Goal: Information Seeking & Learning: Find specific fact

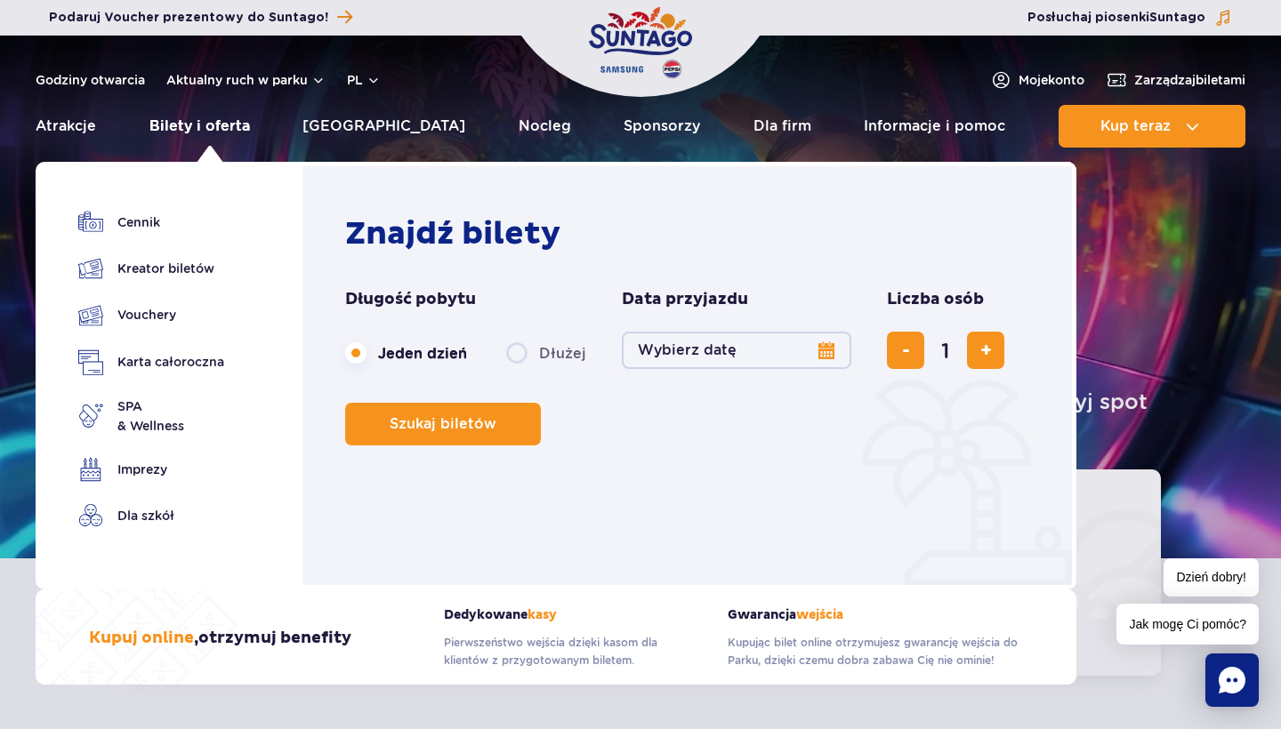
click at [197, 125] on link "Bilety i oferta" at bounding box center [199, 126] width 101 height 43
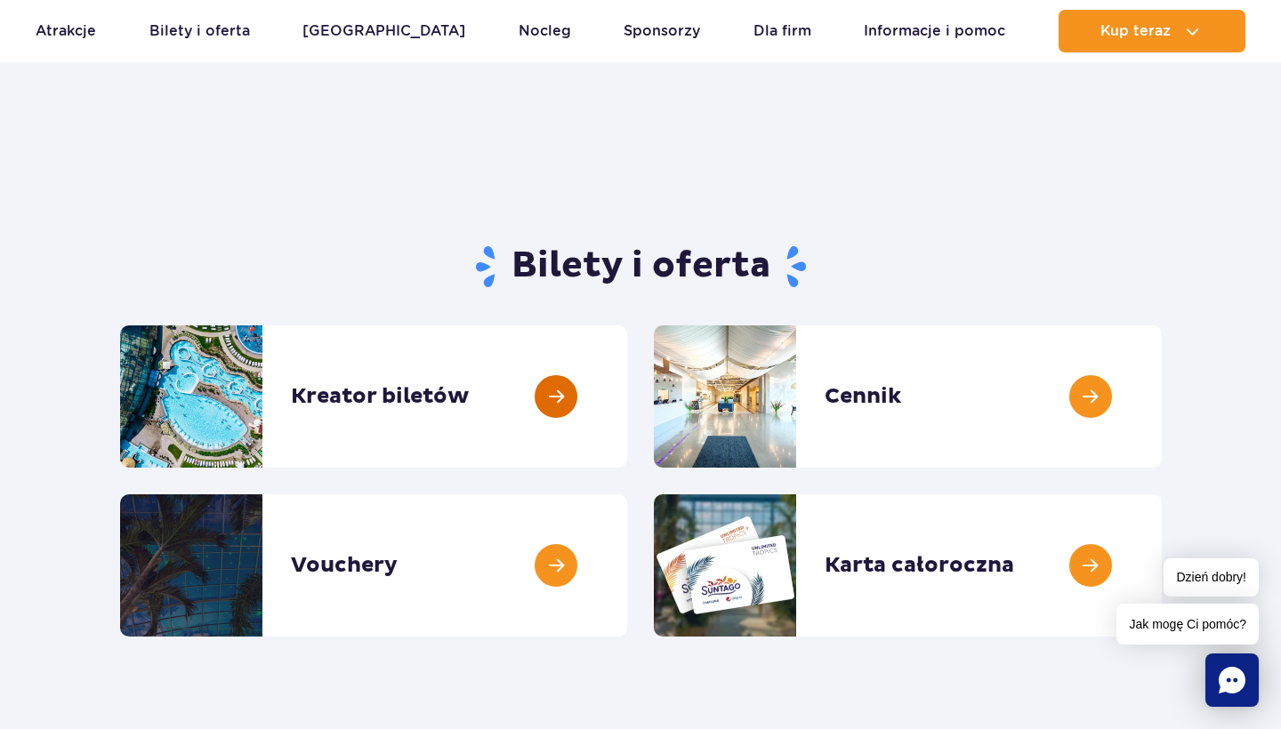
click at [627, 379] on link at bounding box center [627, 397] width 0 height 142
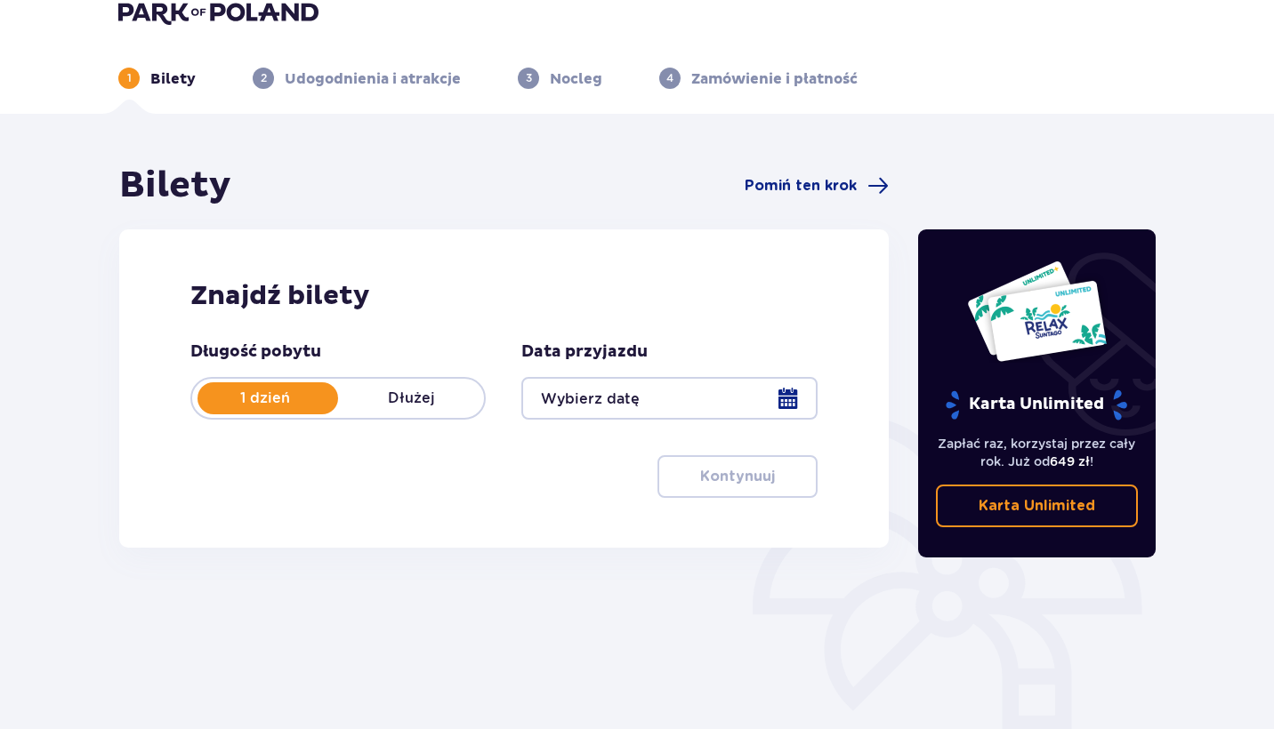
scroll to position [27, 0]
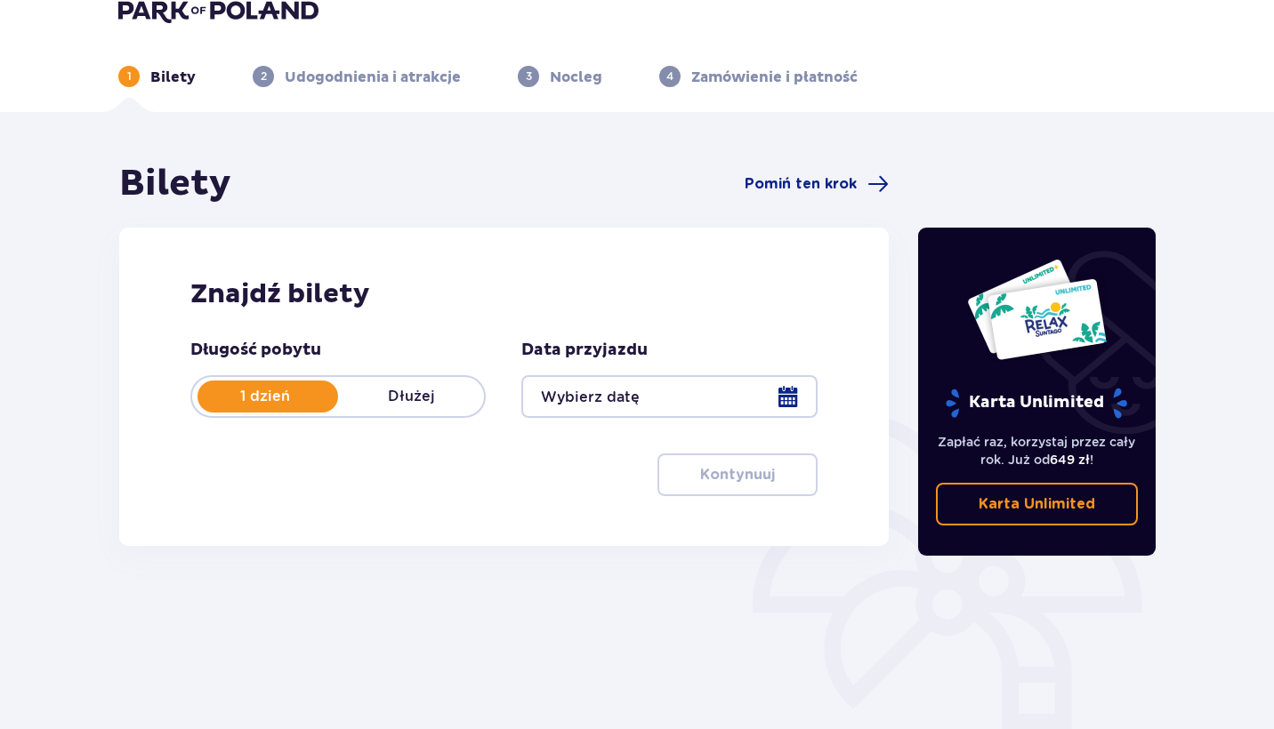
click at [717, 382] on div at bounding box center [668, 396] width 295 height 43
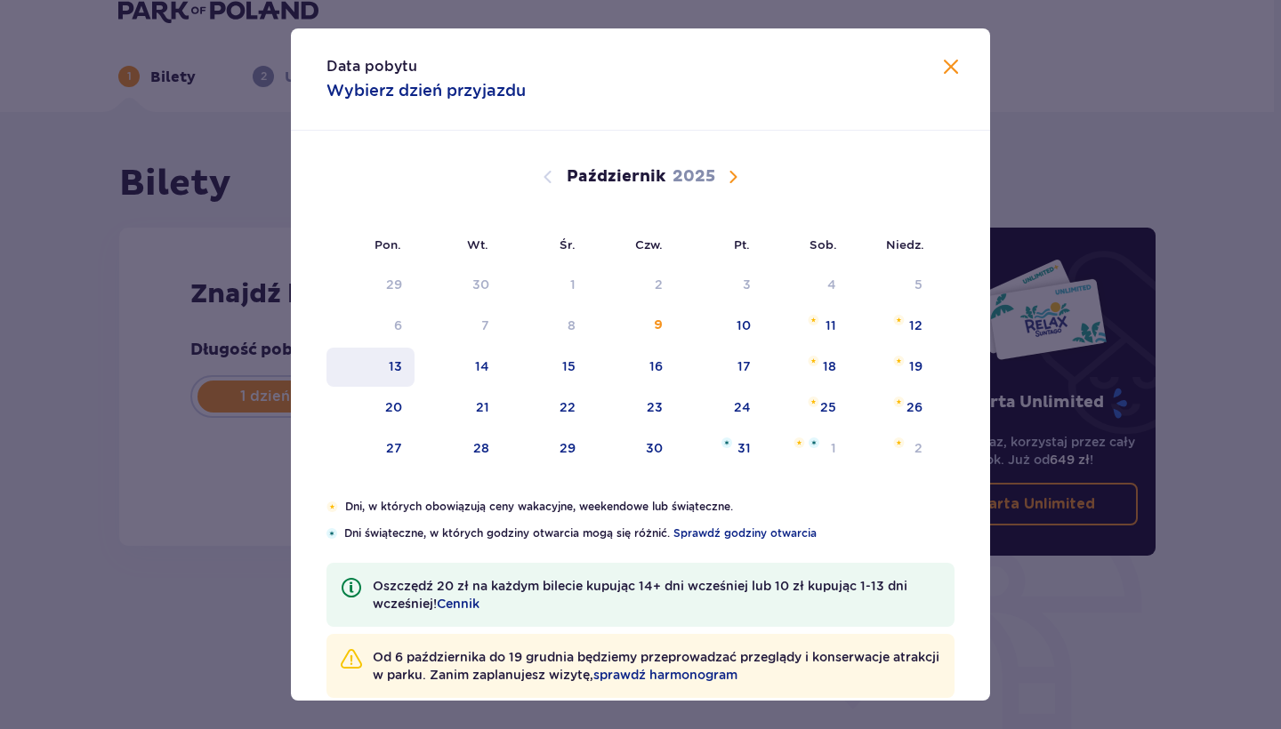
click at [399, 373] on div "13" at bounding box center [370, 367] width 88 height 39
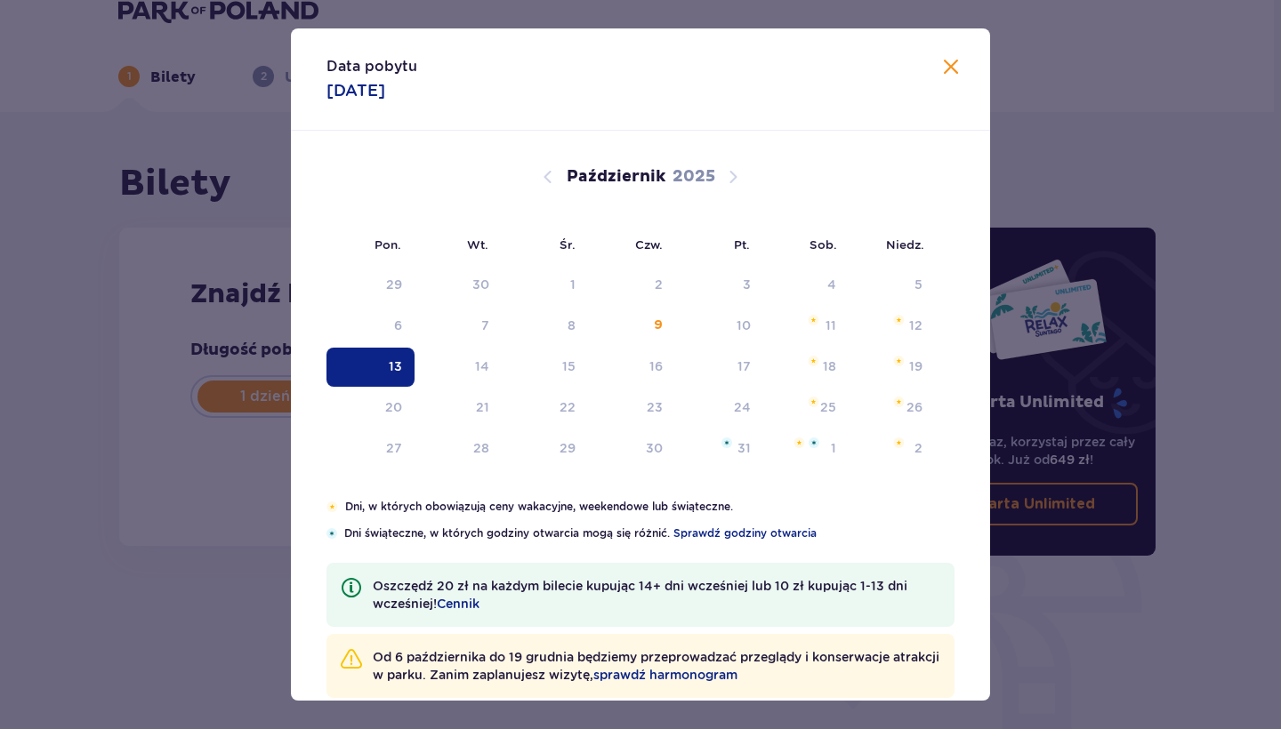
type input "13.10.25"
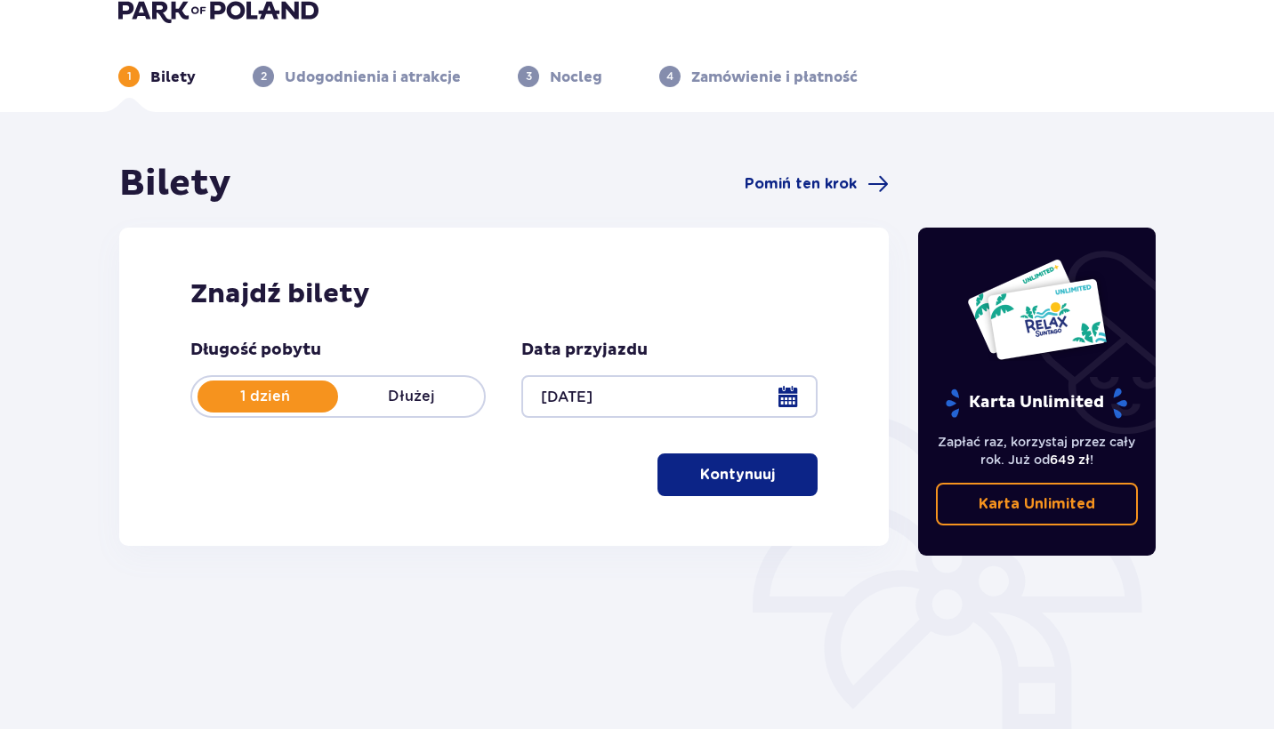
click at [696, 463] on button "Kontynuuj" at bounding box center [737, 475] width 160 height 43
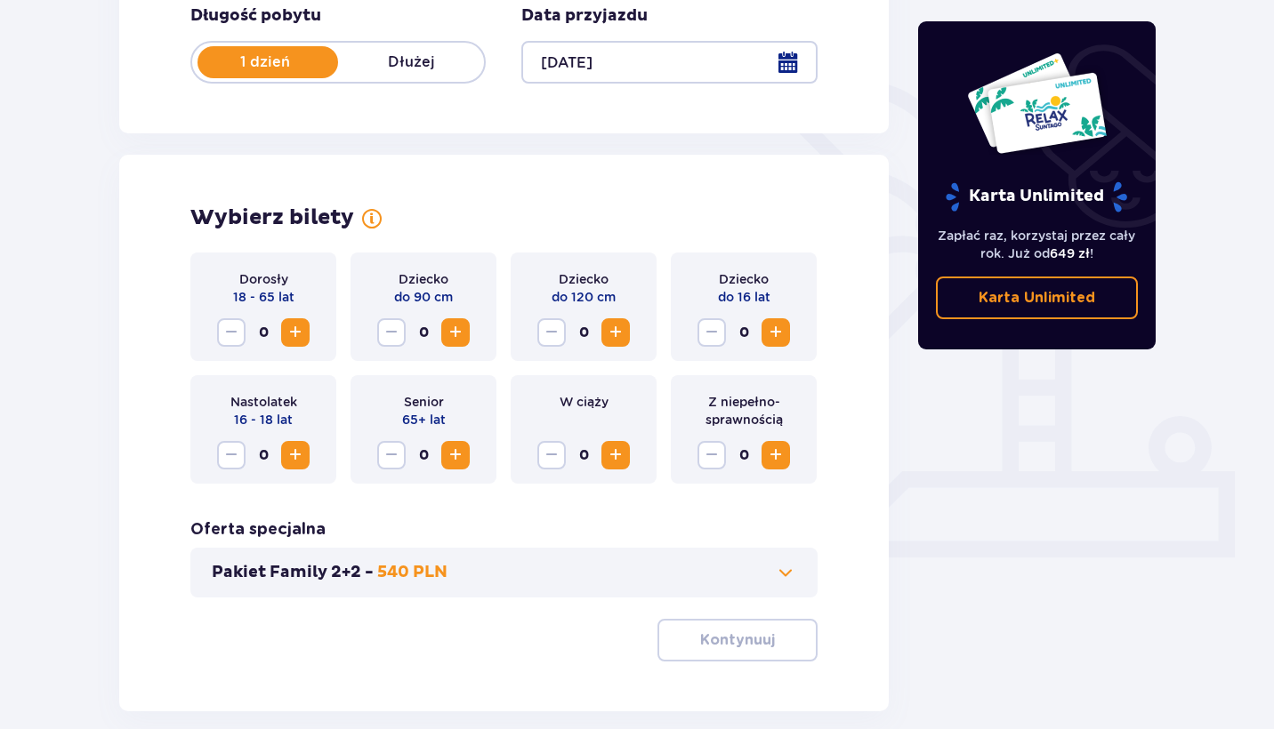
scroll to position [358, 0]
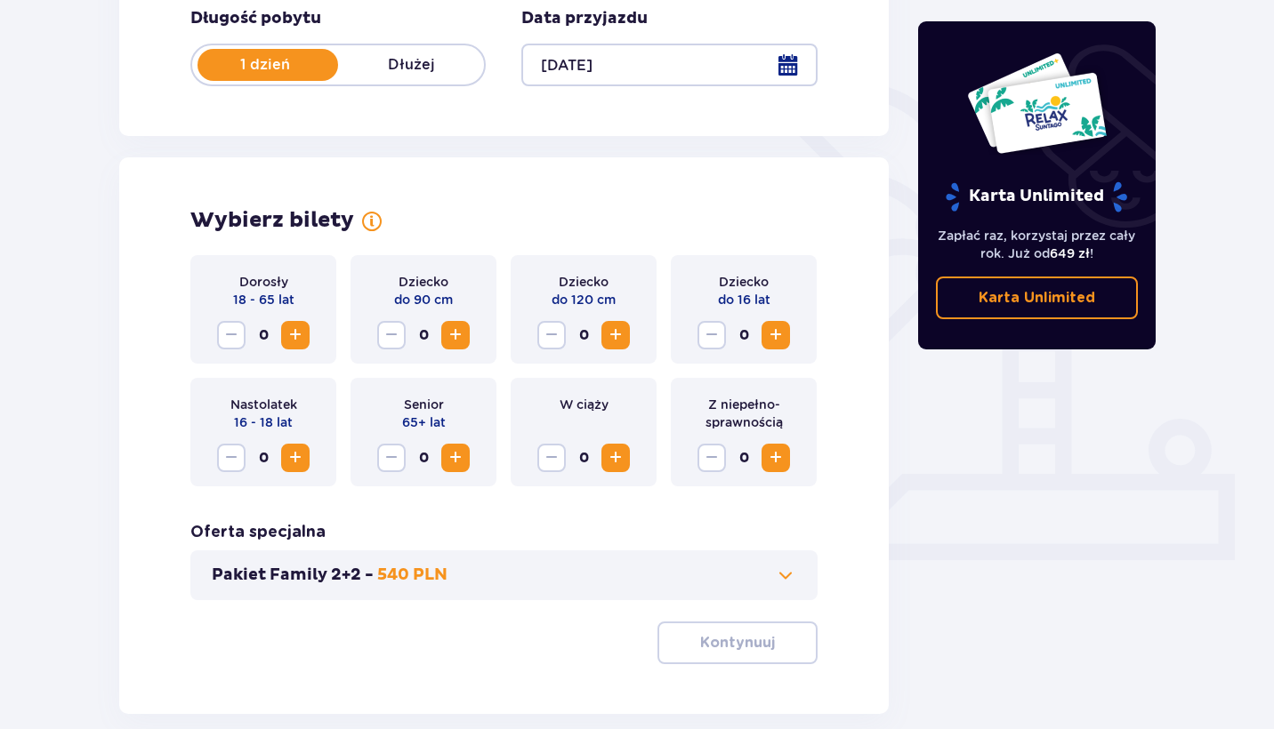
click at [780, 339] on span "Zwiększ" at bounding box center [775, 335] width 21 height 21
click at [293, 332] on span "Zwiększ" at bounding box center [295, 335] width 21 height 21
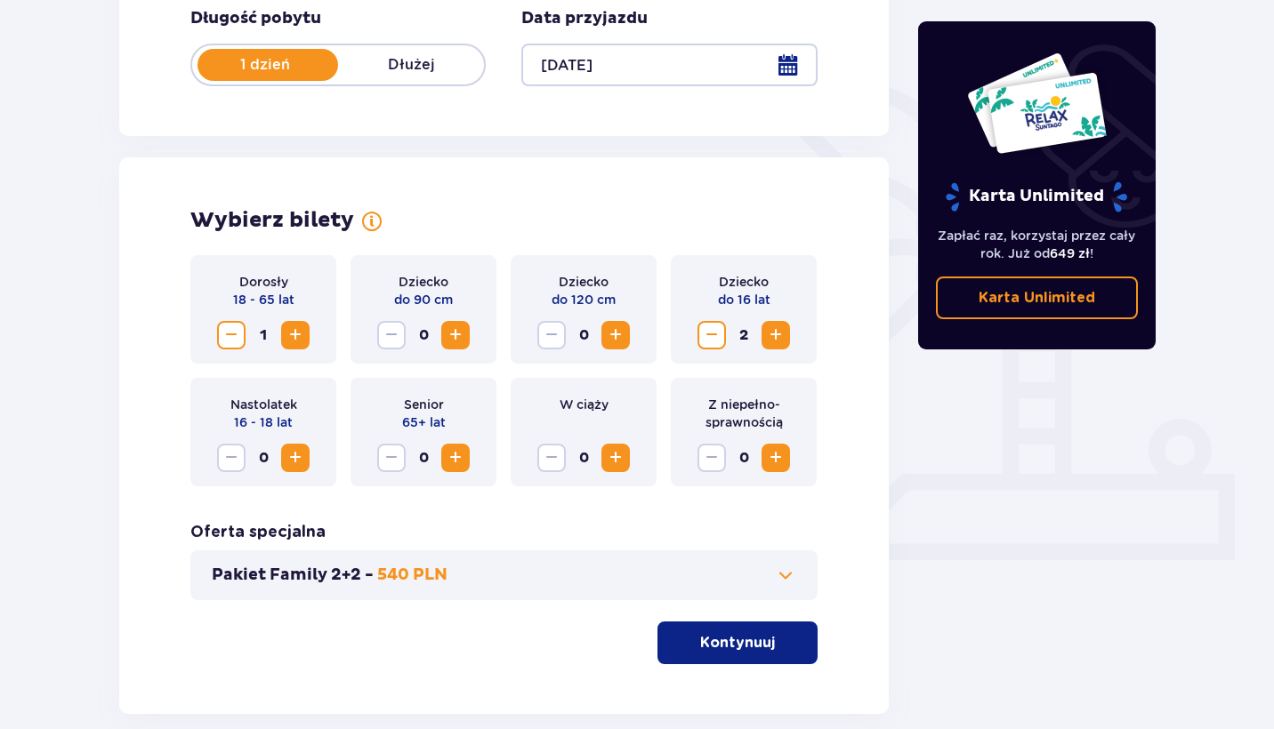
click at [293, 332] on span "Zwiększ" at bounding box center [295, 335] width 21 height 21
click at [723, 658] on button "Kontynuuj" at bounding box center [737, 643] width 160 height 43
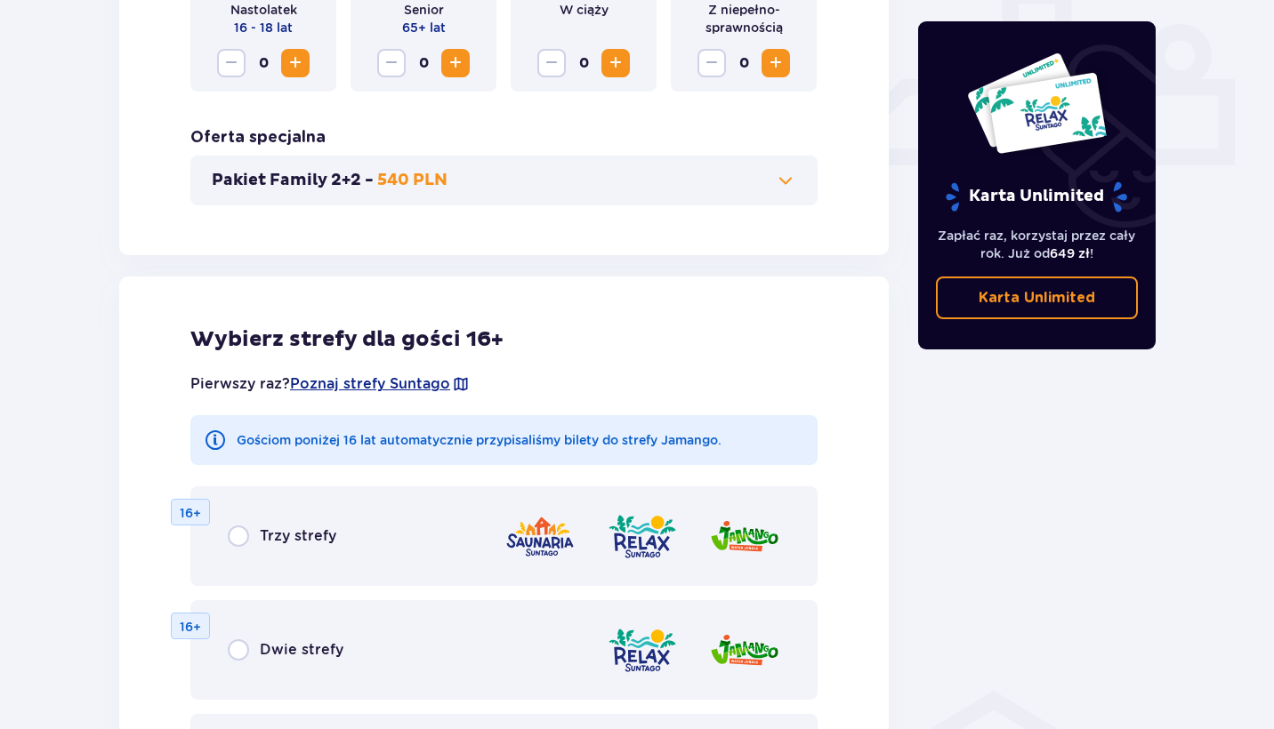
scroll to position [739, 0]
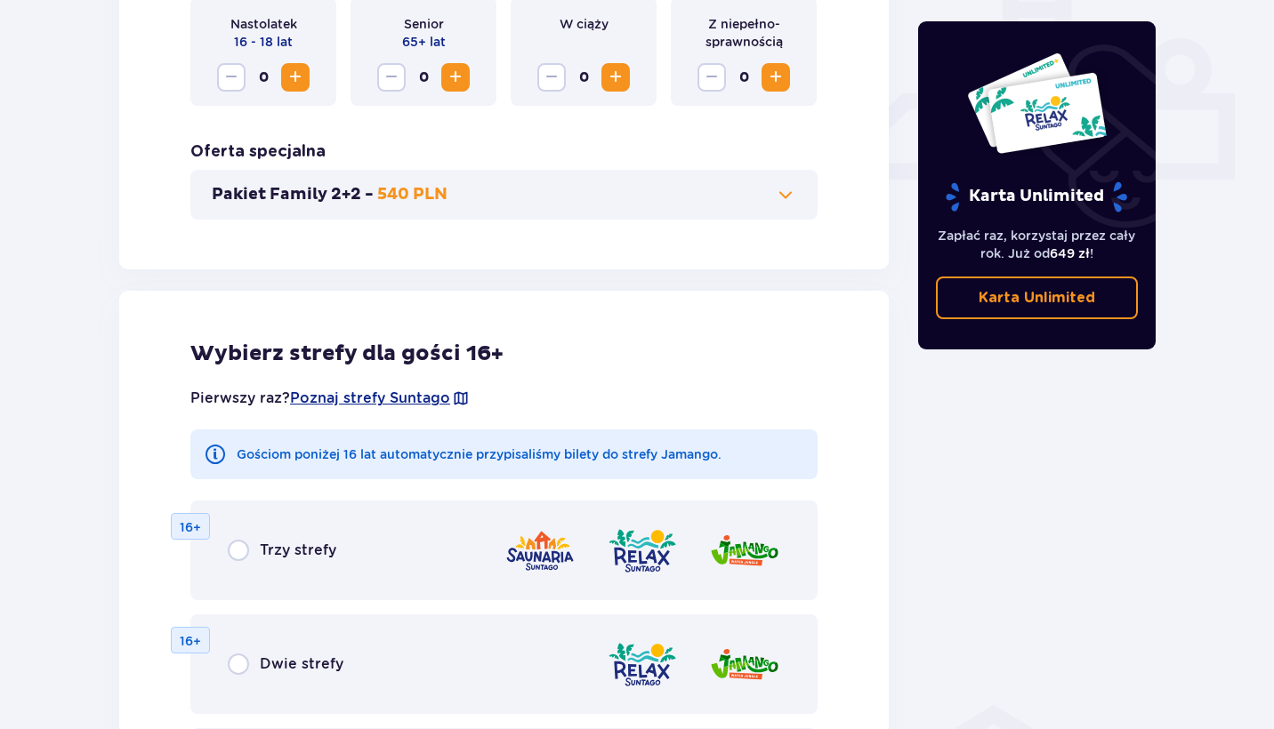
click at [236, 547] on input "radio" at bounding box center [238, 550] width 21 height 21
radio input "true"
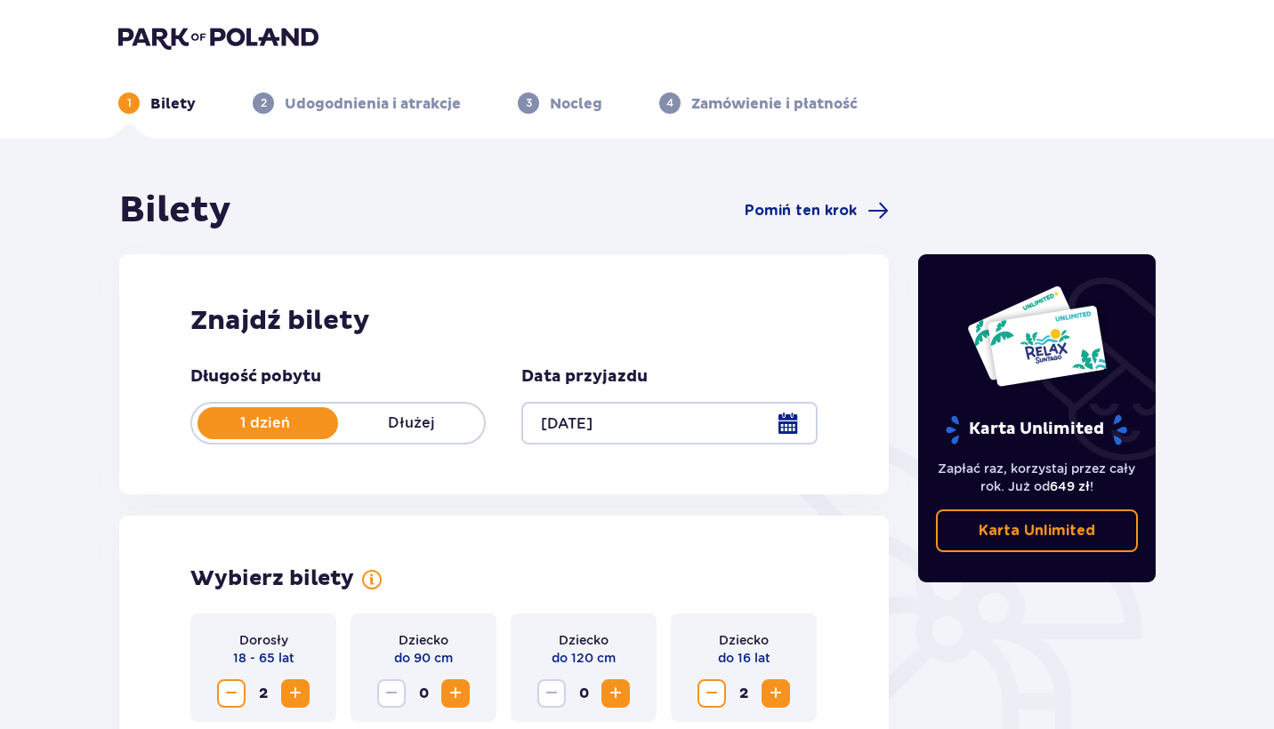
scroll to position [0, 0]
click at [154, 43] on img at bounding box center [218, 37] width 200 height 25
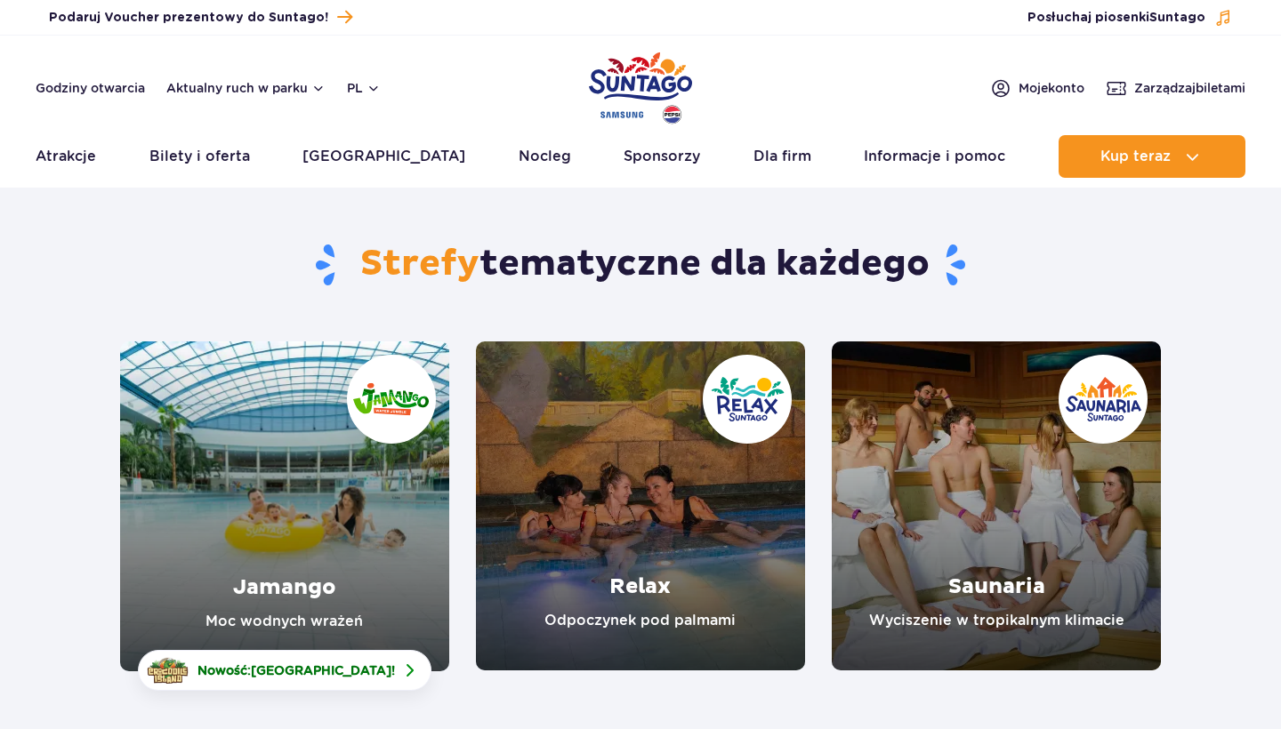
click at [388, 213] on div "Strefy tematyczne dla każdego" at bounding box center [641, 270] width 1068 height 142
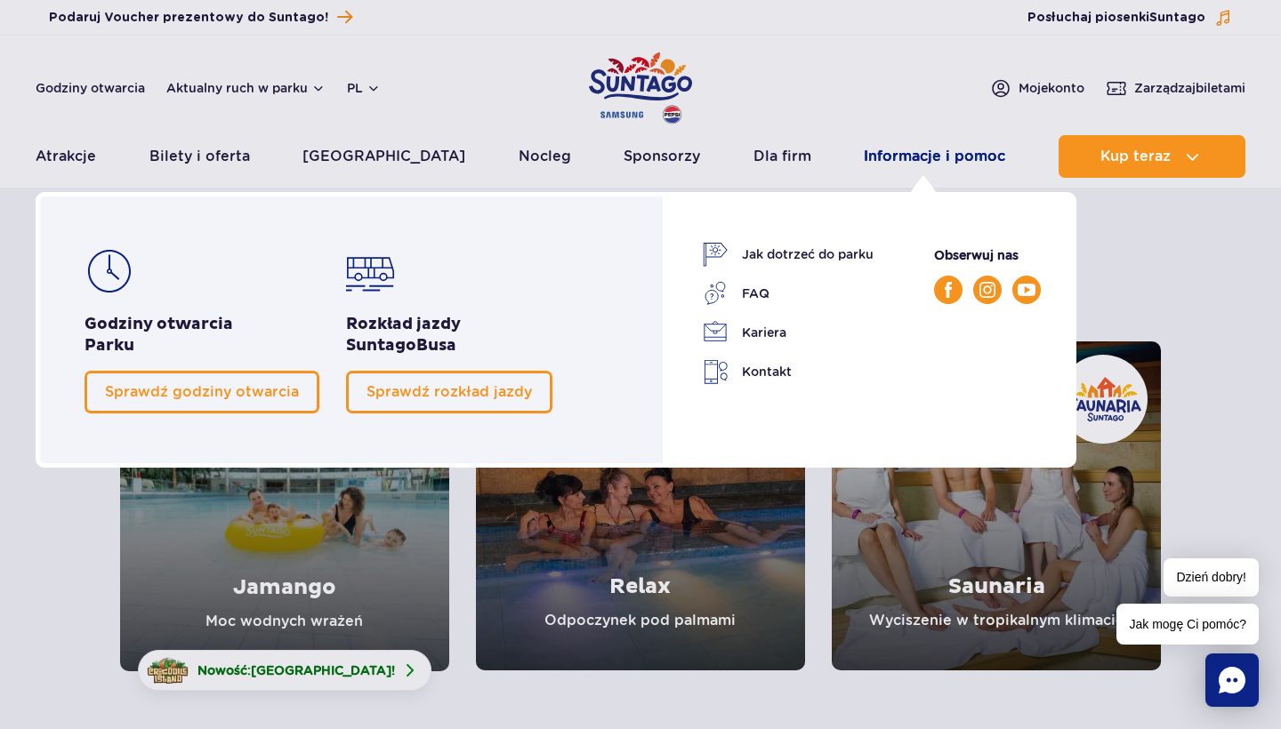
click at [932, 157] on link "Informacje i pomoc" at bounding box center [934, 156] width 141 height 43
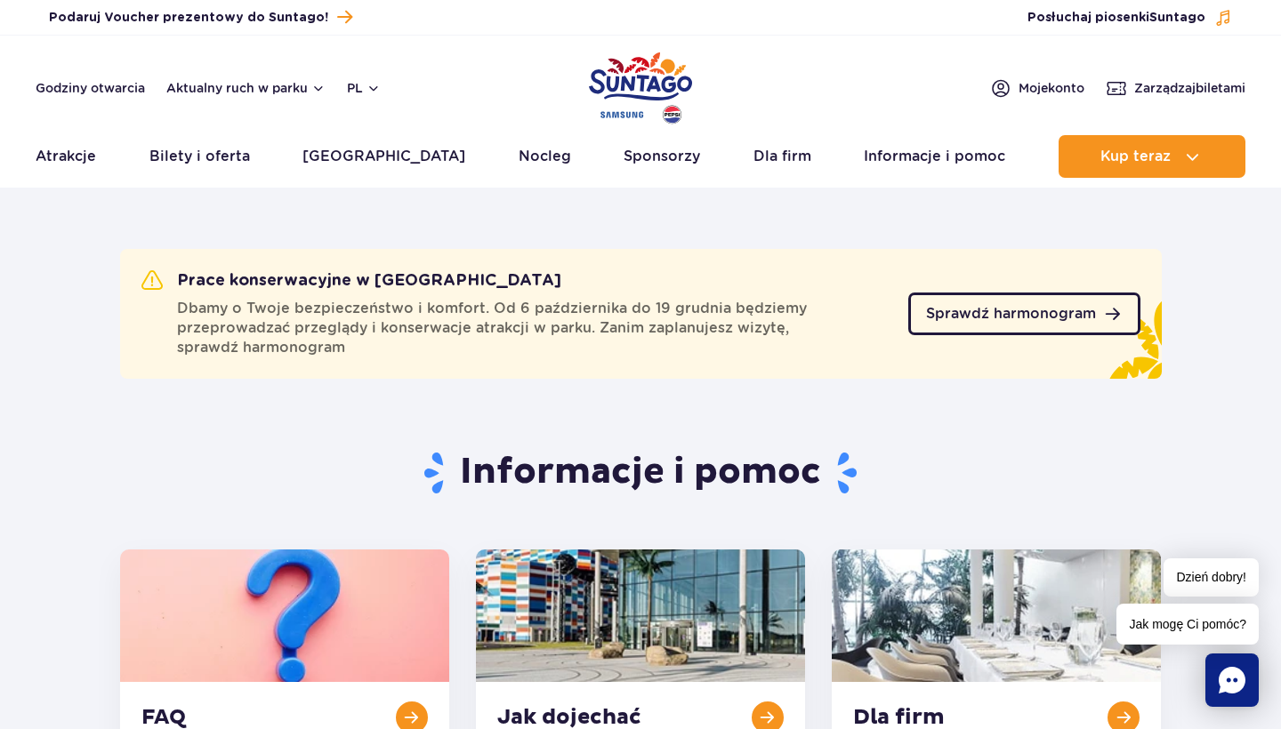
click at [1096, 305] on link "Sprawdź harmonogram" at bounding box center [1024, 314] width 232 height 43
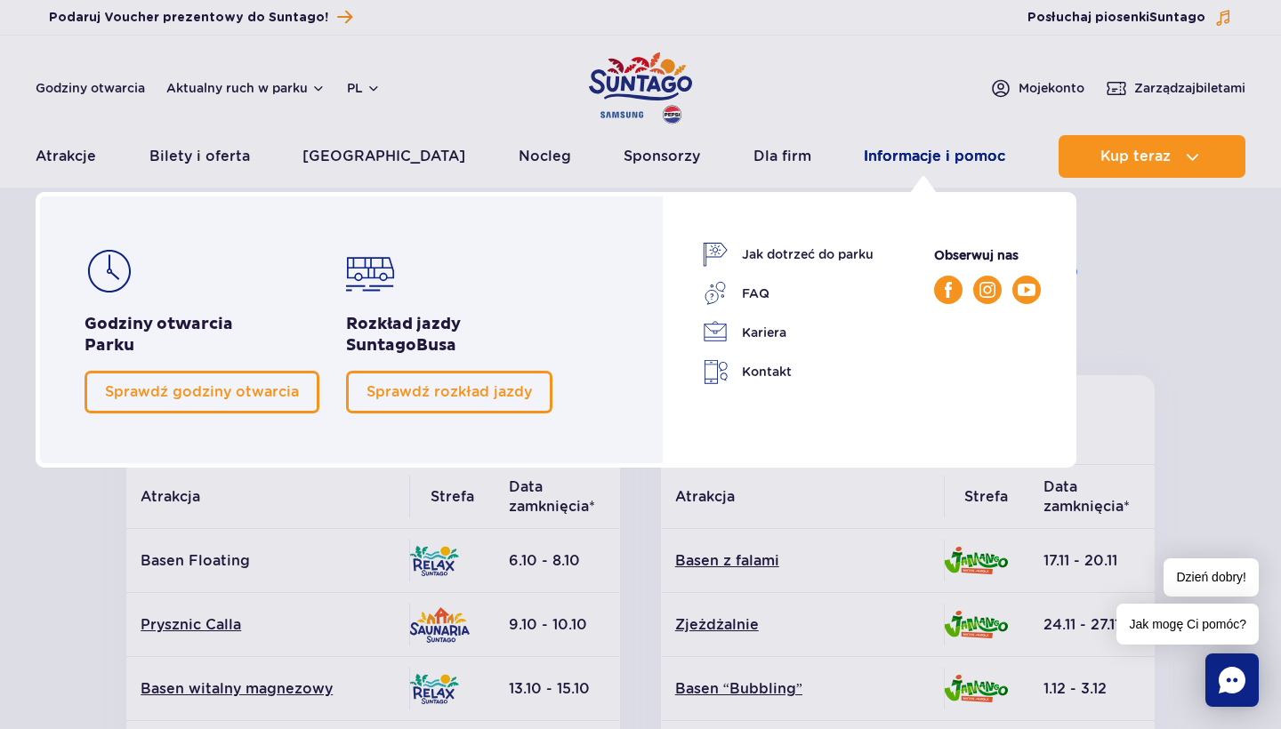
click at [901, 158] on link "Informacje i pomoc" at bounding box center [934, 156] width 141 height 43
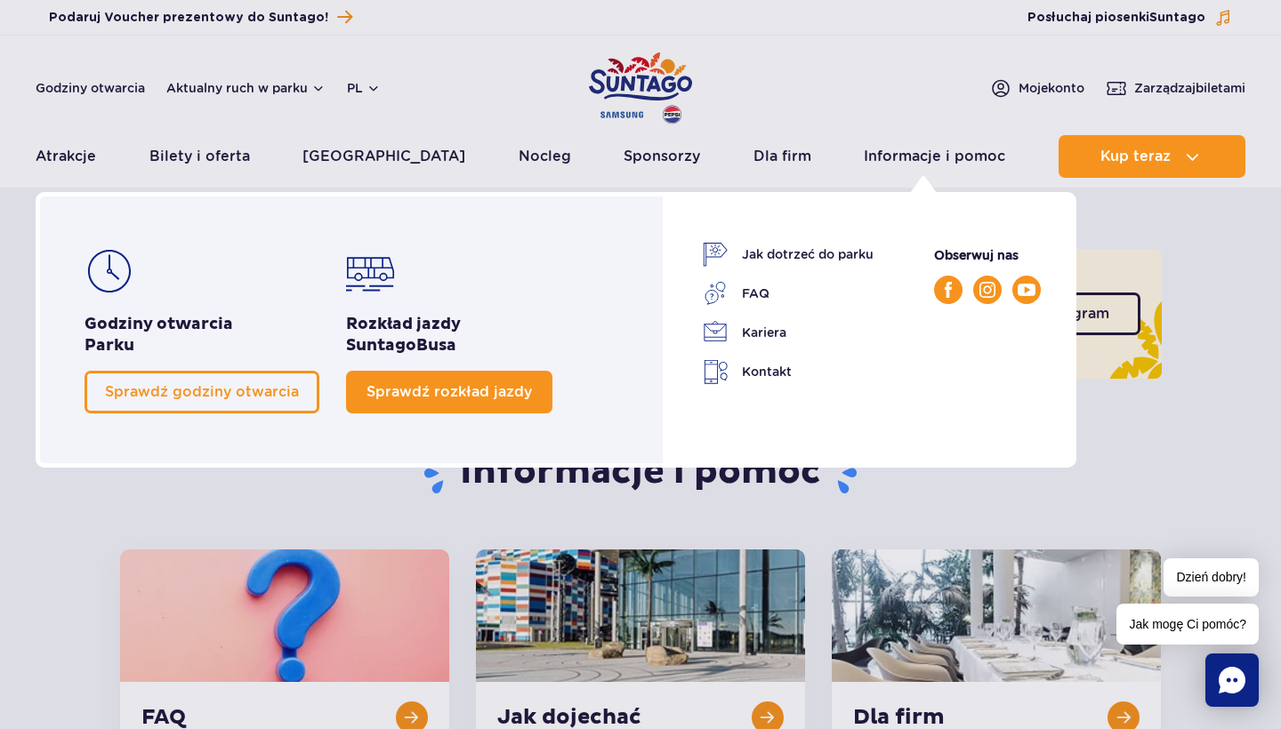
click at [512, 403] on link "Sprawdź rozkład jazdy" at bounding box center [449, 392] width 206 height 43
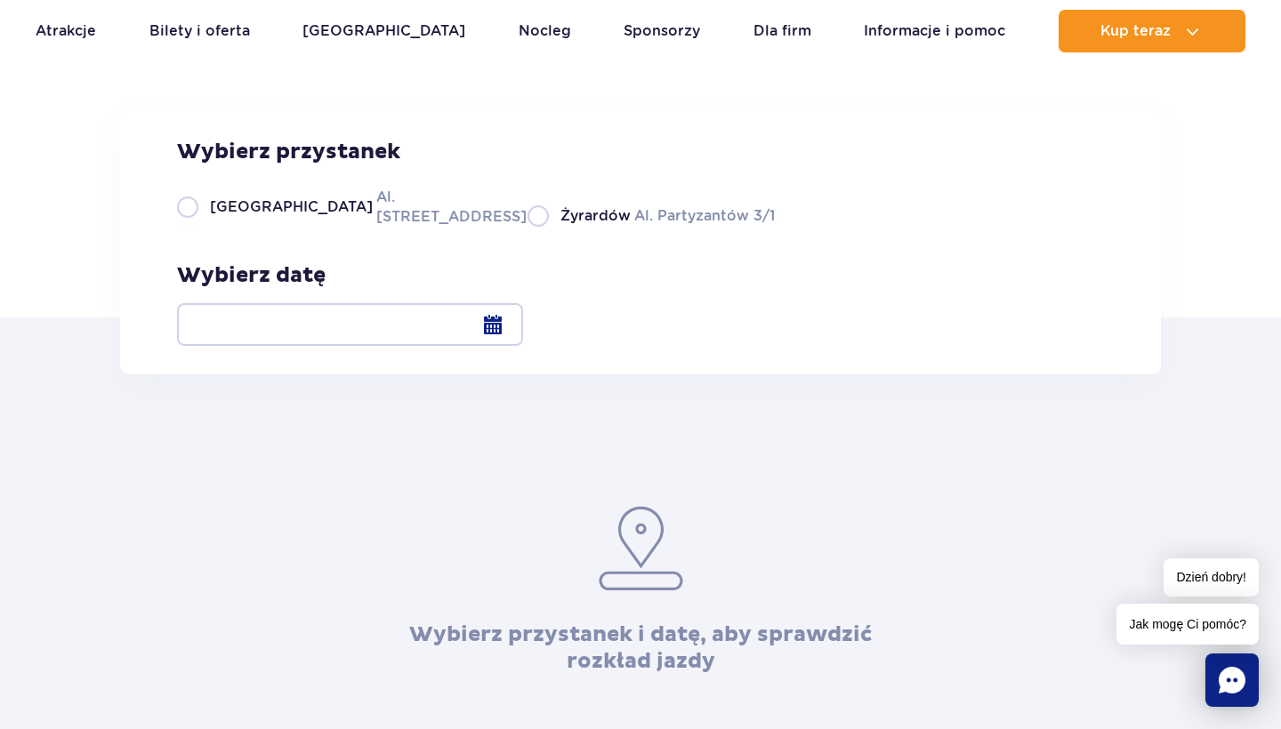
scroll to position [207, 0]
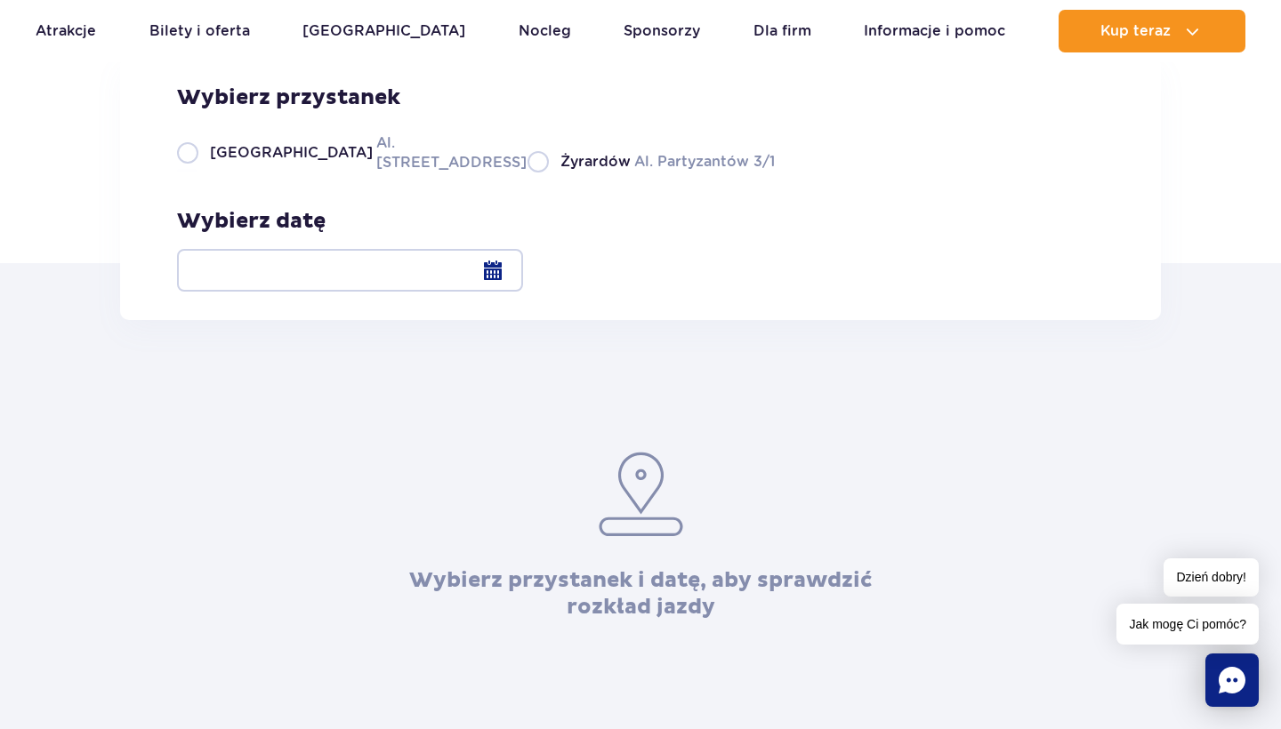
click at [200, 173] on label "Warszawa Al. Jerozolimskie 56" at bounding box center [341, 153] width 329 height 40
click at [197, 173] on input "Warszawa Al. Jerozolimskie 56" at bounding box center [187, 171] width 20 height 4
radio input "true"
click at [523, 278] on div at bounding box center [350, 270] width 346 height 43
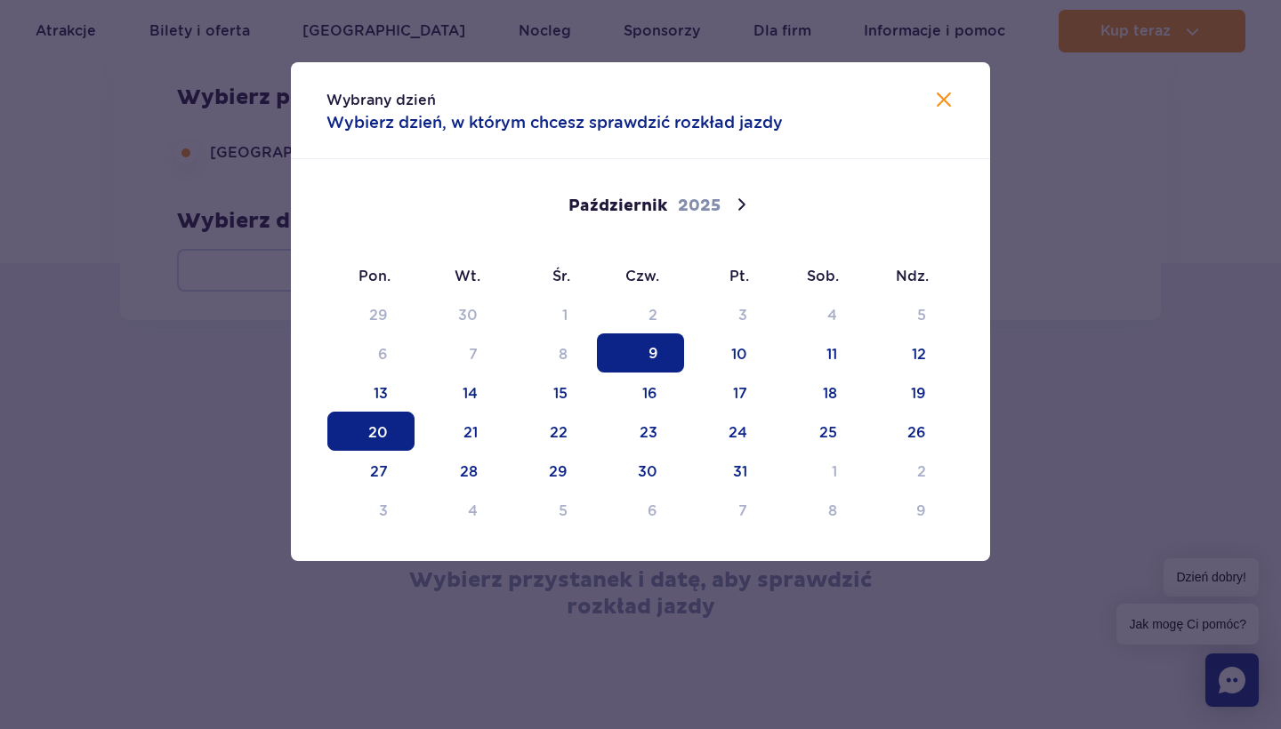
click at [343, 414] on span "20" at bounding box center [370, 431] width 87 height 39
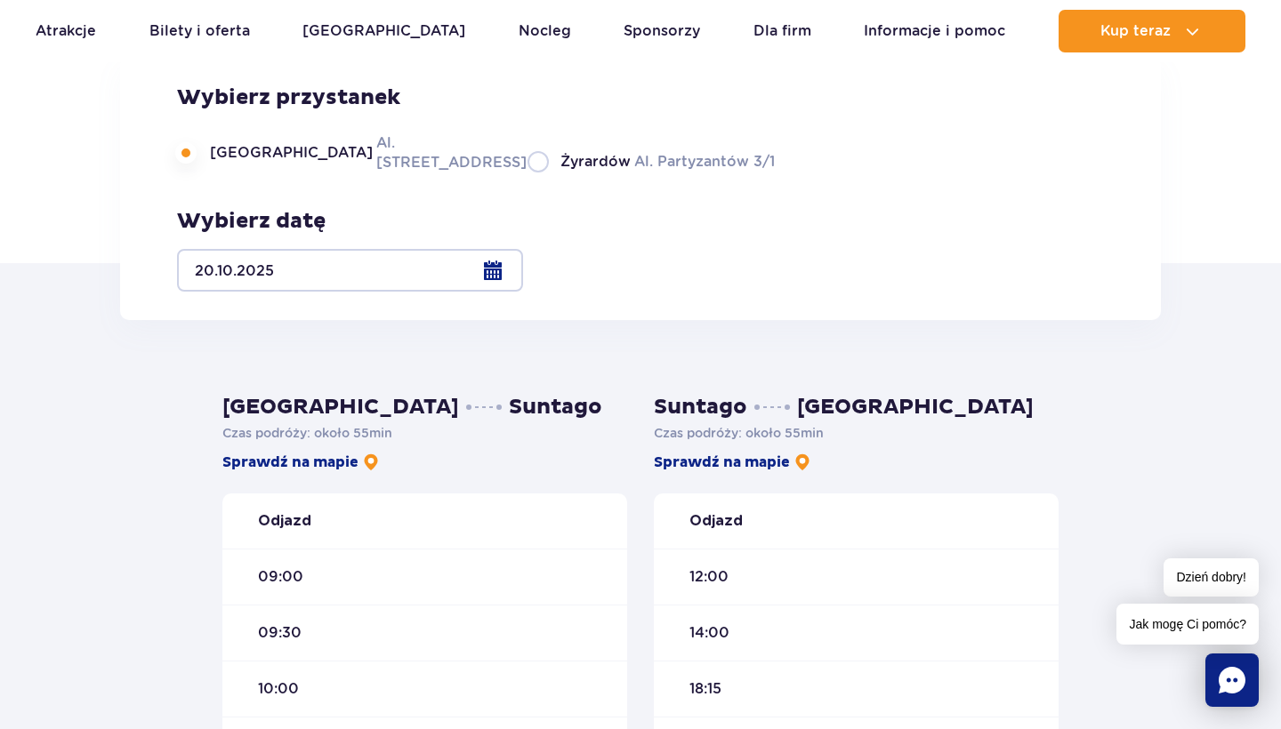
click at [523, 272] on div at bounding box center [350, 270] width 346 height 43
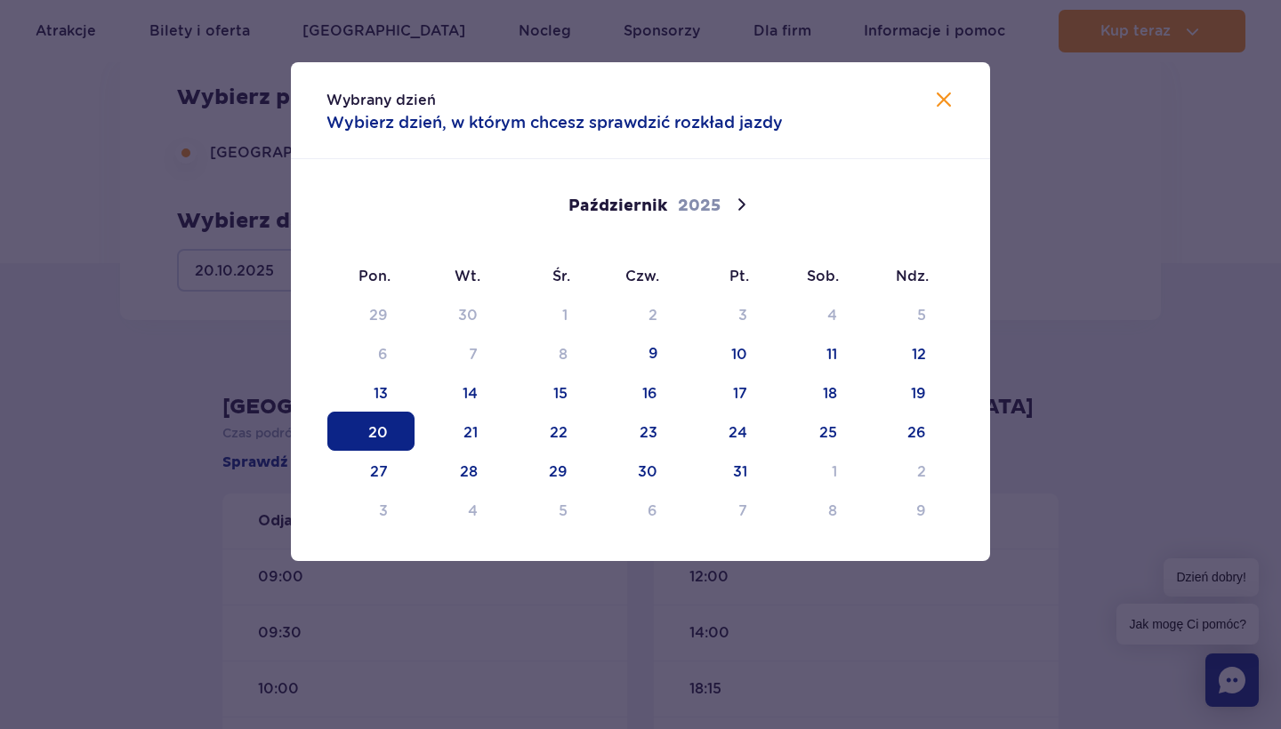
click at [359, 414] on span "20" at bounding box center [370, 431] width 87 height 39
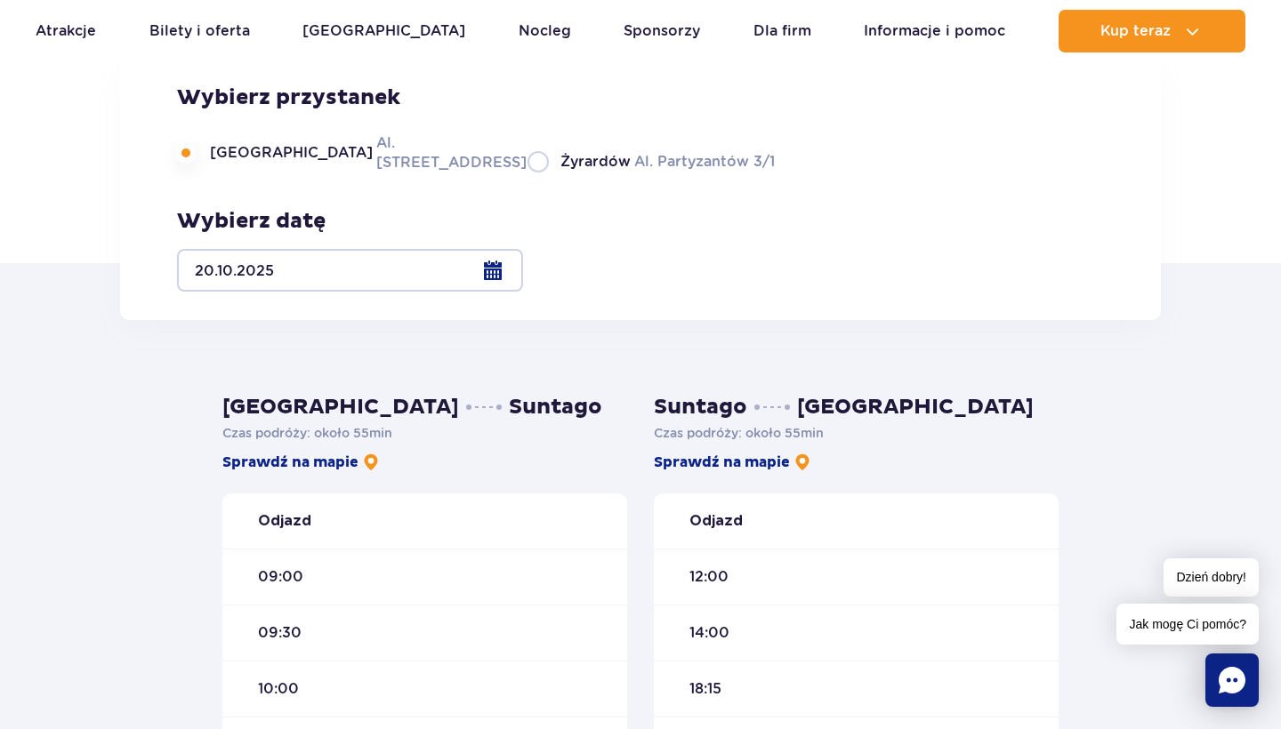
click at [523, 262] on div at bounding box center [350, 270] width 346 height 43
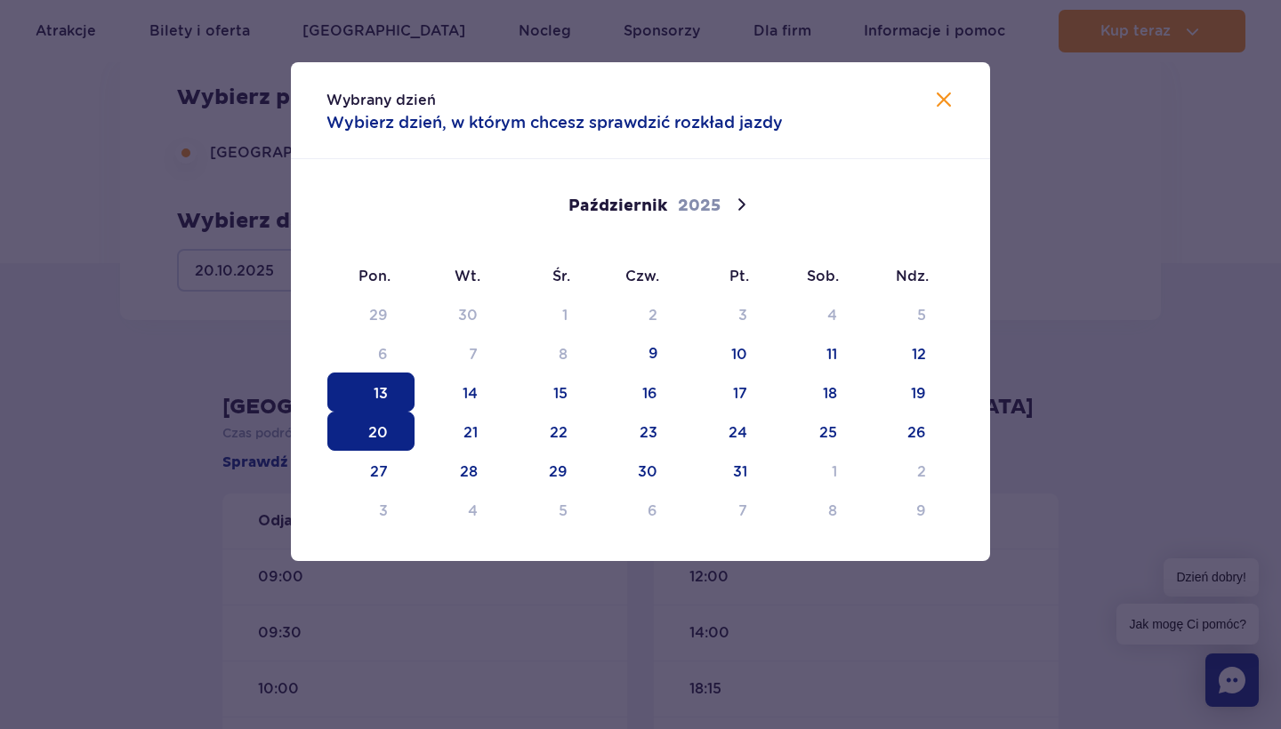
click at [374, 382] on span "13" at bounding box center [370, 392] width 87 height 39
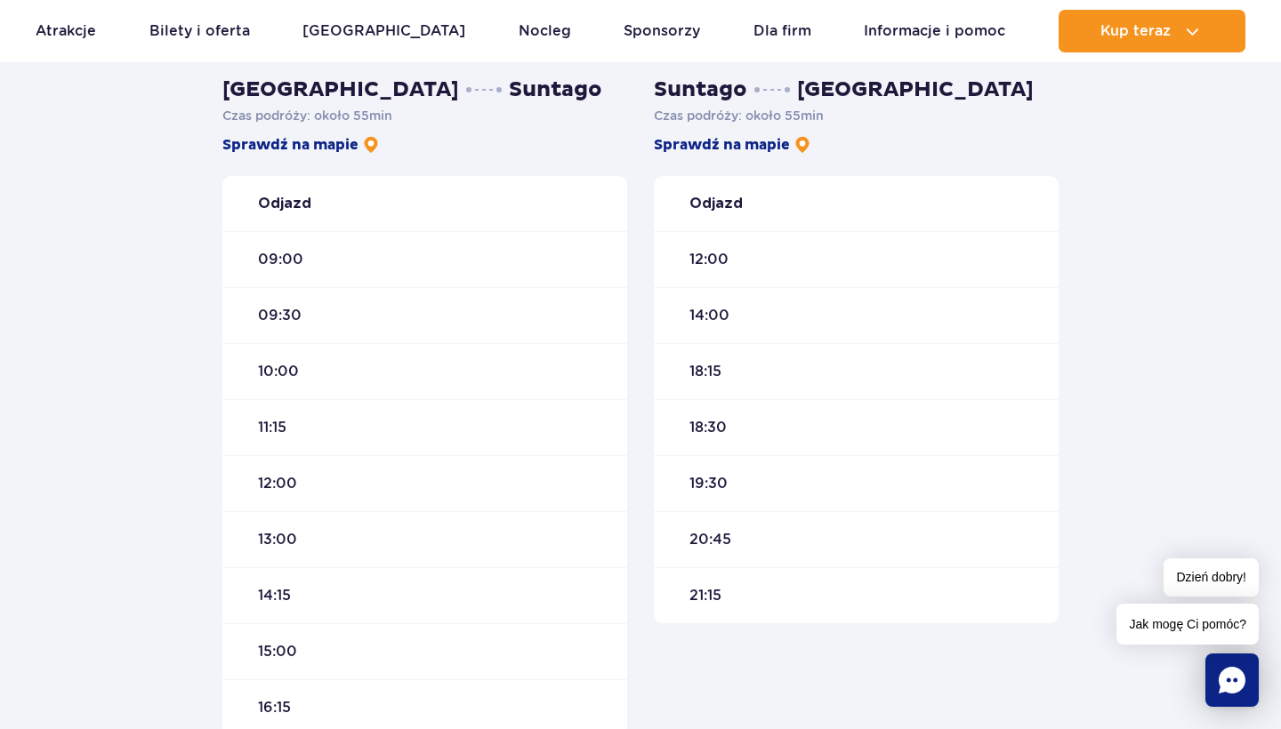
scroll to position [1020, 0]
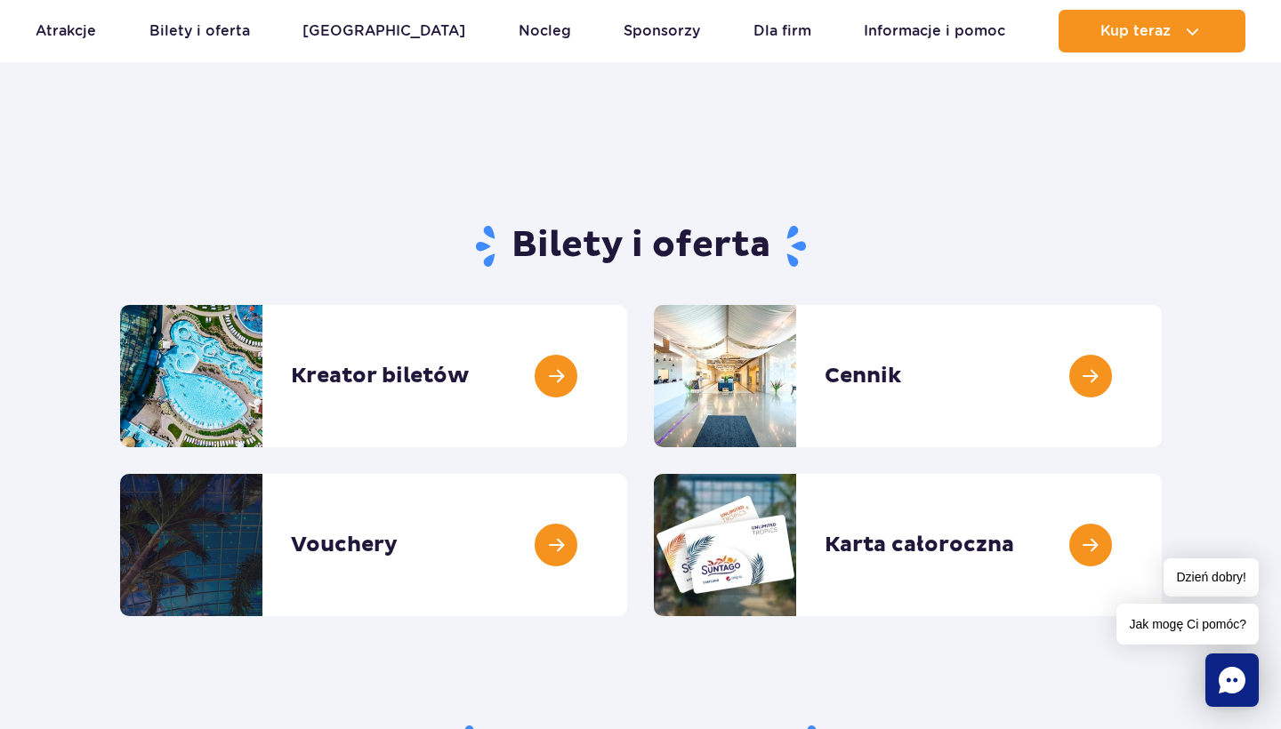
scroll to position [37, 0]
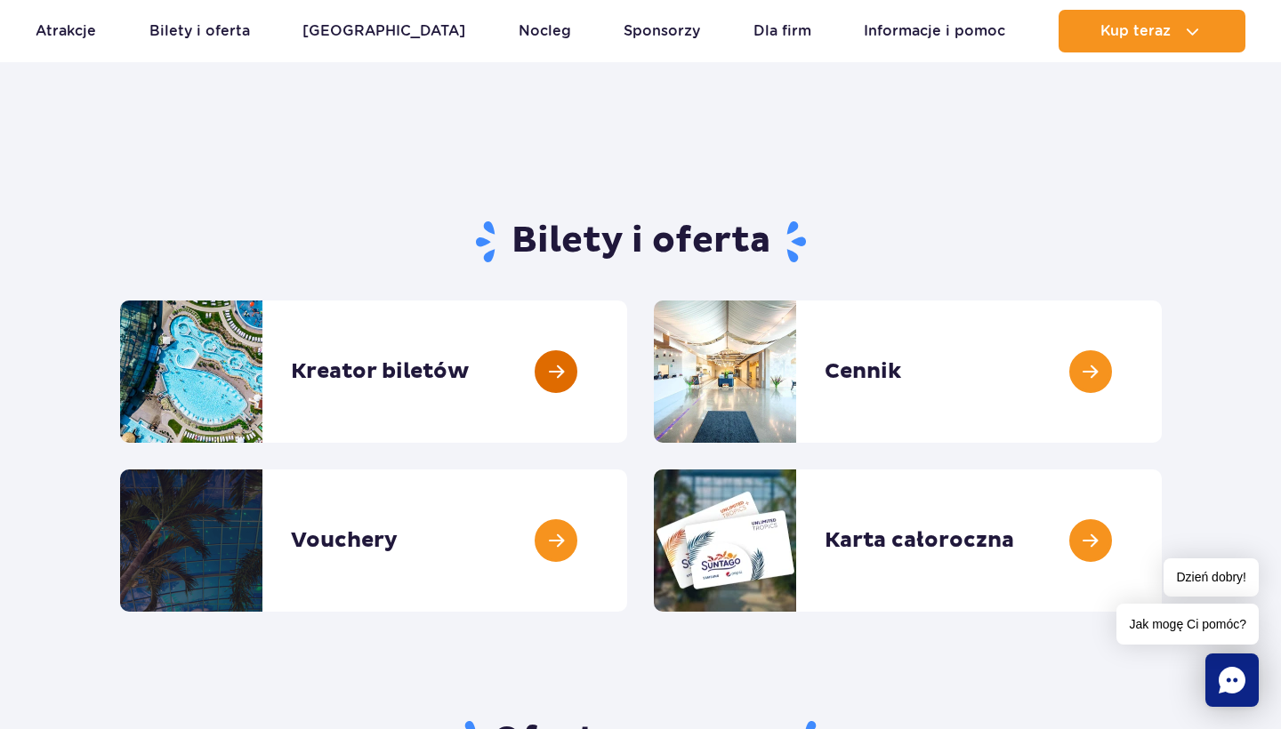
click at [627, 378] on link at bounding box center [627, 372] width 0 height 142
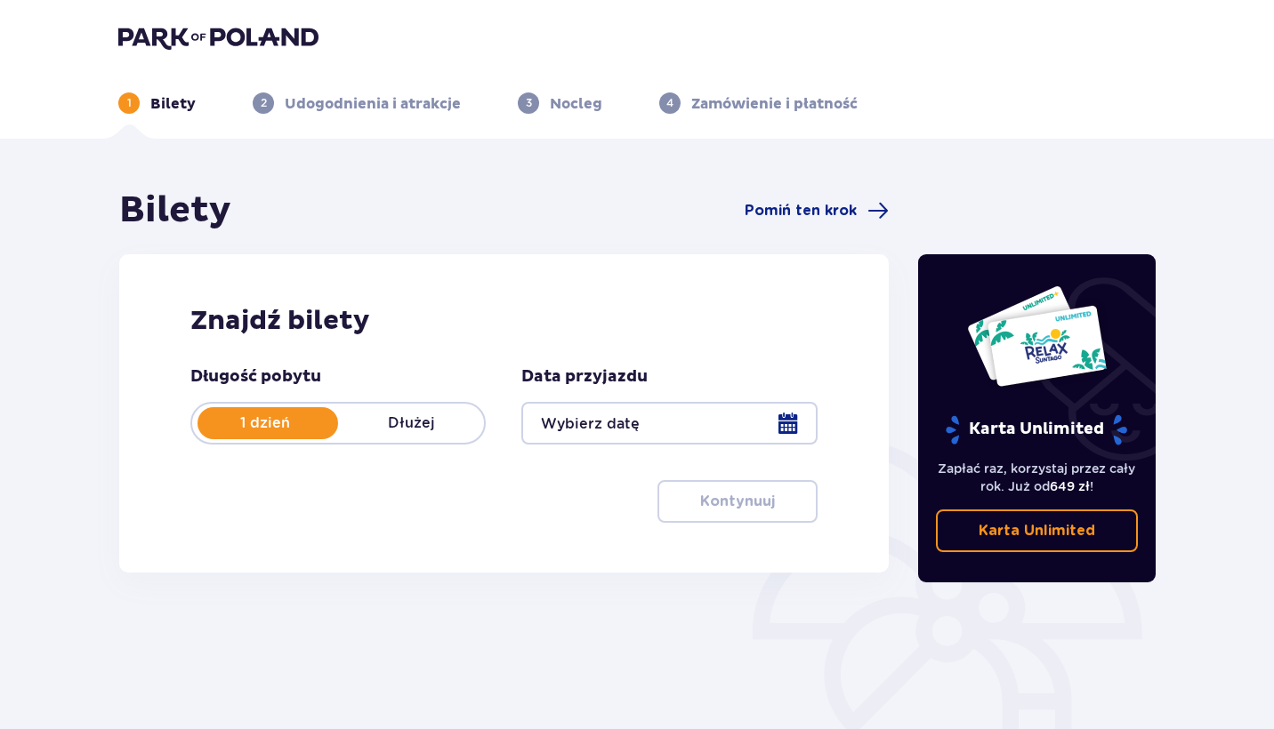
click at [165, 38] on img at bounding box center [218, 37] width 200 height 25
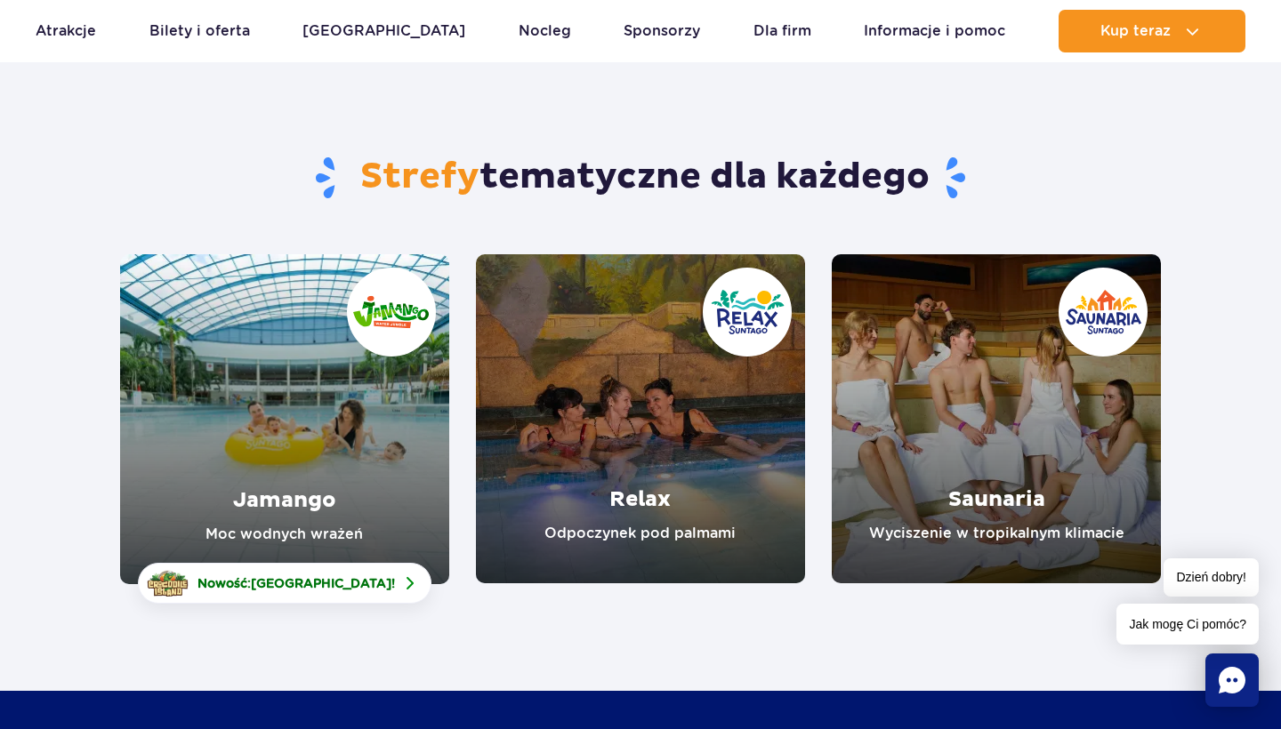
click at [604, 386] on link "Relax" at bounding box center [640, 418] width 329 height 329
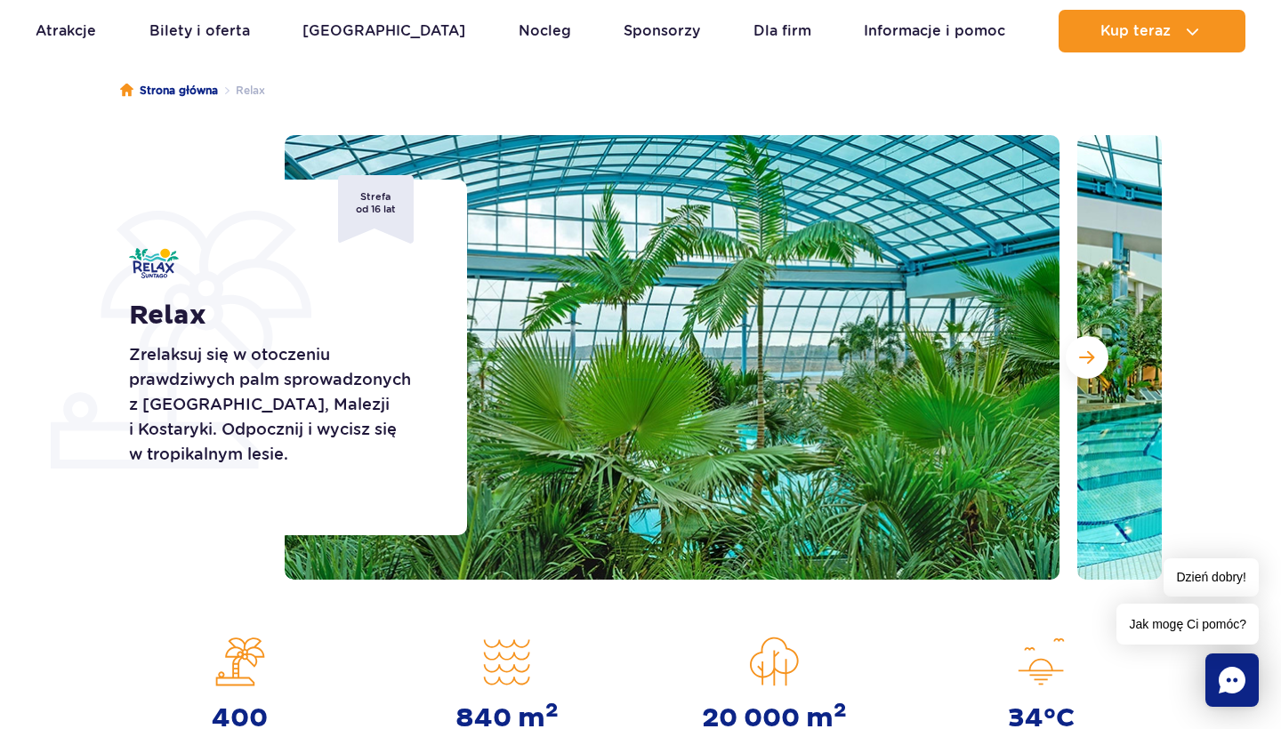
scroll to position [167, 0]
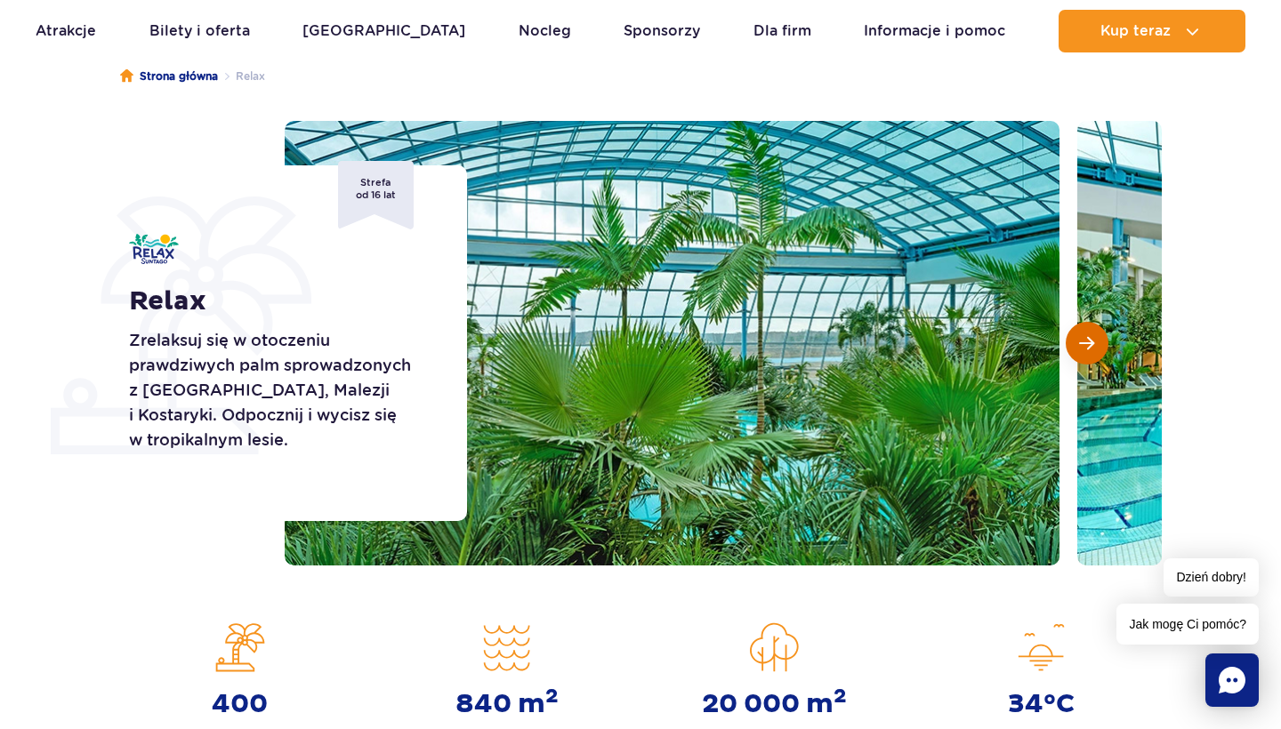
click at [1100, 350] on button "Następny slajd" at bounding box center [1087, 343] width 43 height 43
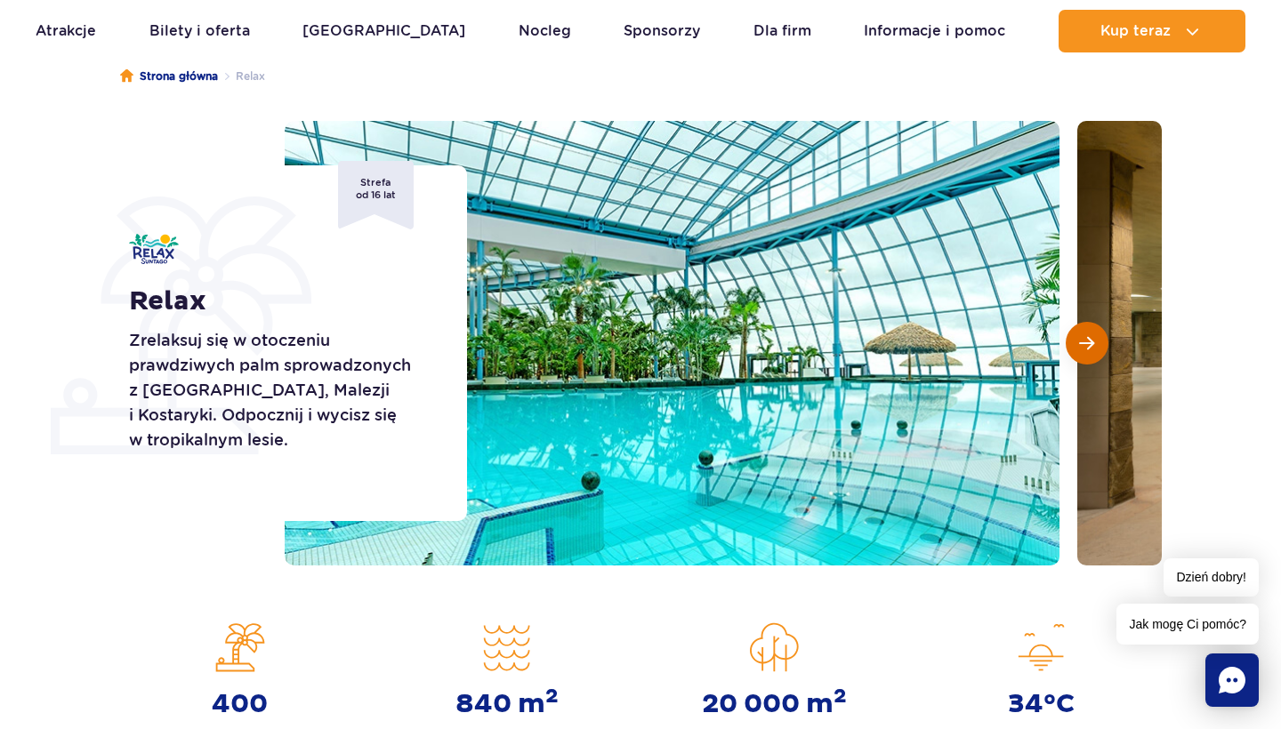
click at [1100, 350] on button "Następny slajd" at bounding box center [1087, 343] width 43 height 43
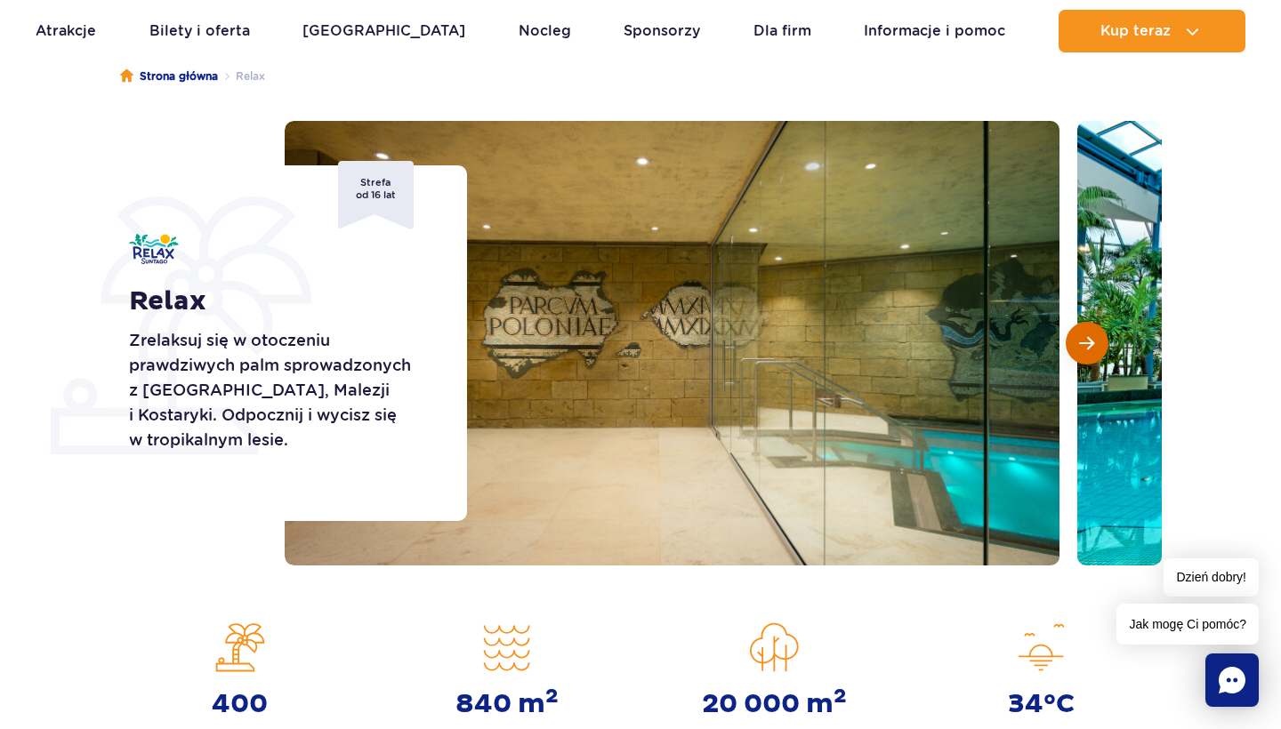
click at [1100, 350] on button "Następny slajd" at bounding box center [1087, 343] width 43 height 43
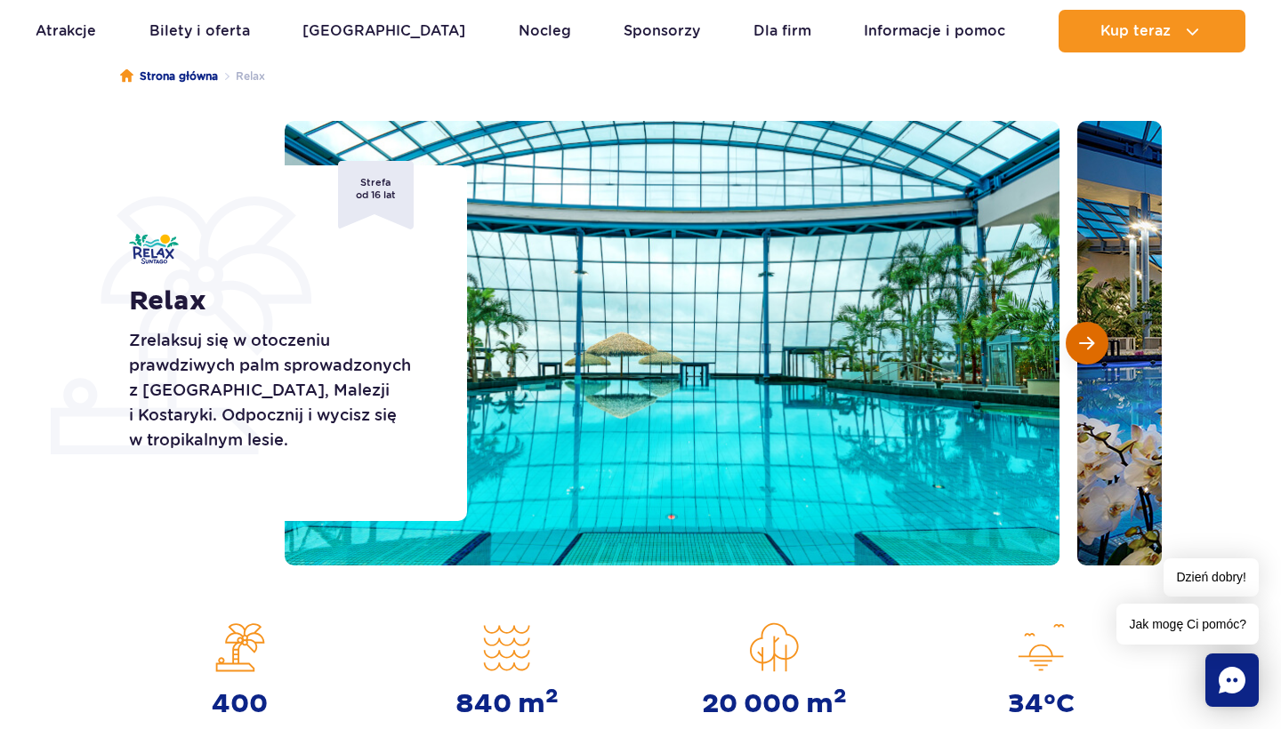
click at [1100, 350] on button "Następny slajd" at bounding box center [1087, 343] width 43 height 43
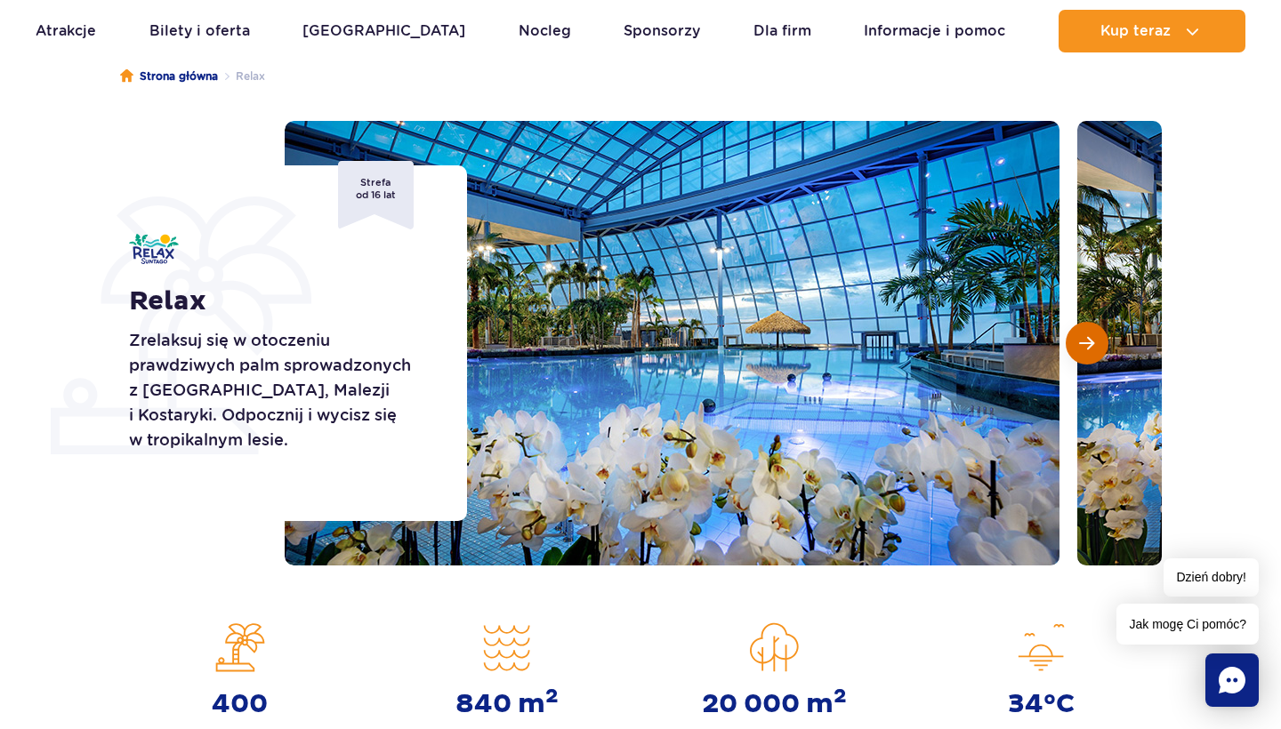
click at [1100, 350] on button "Następny slajd" at bounding box center [1087, 343] width 43 height 43
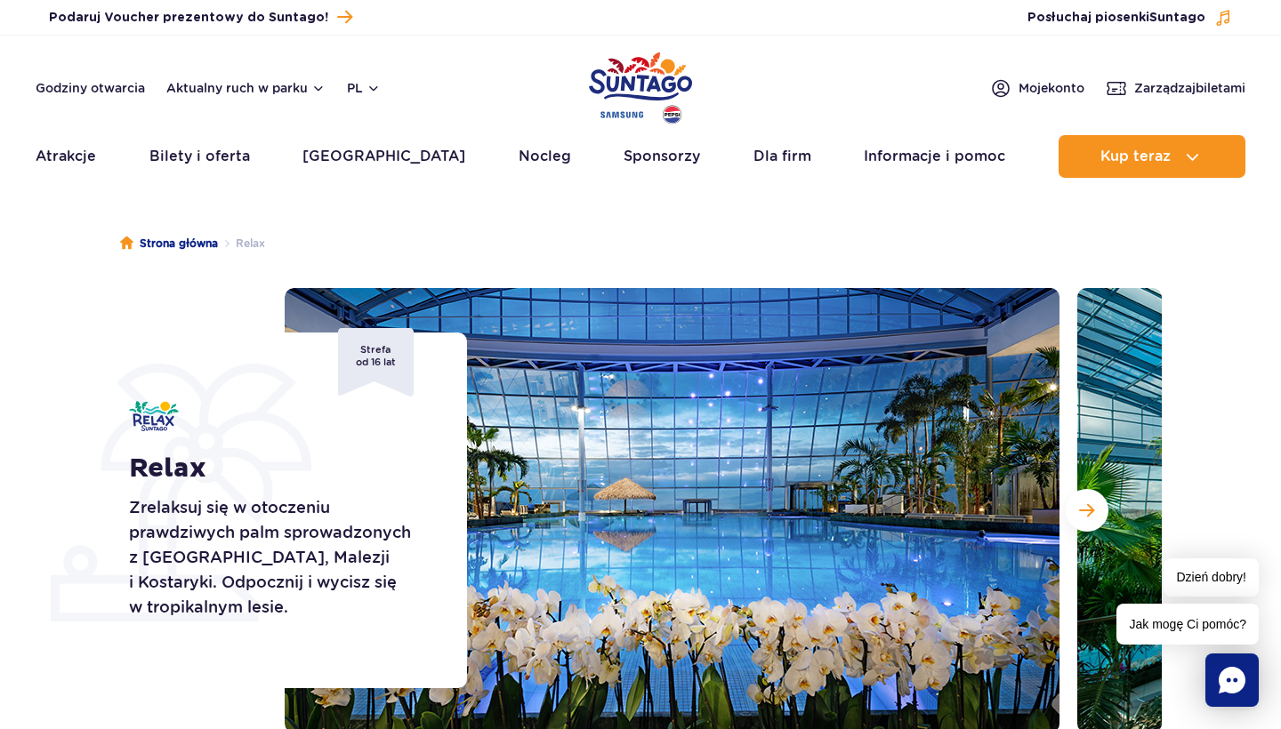
scroll to position [0, 0]
click at [74, 156] on link "Atrakcje" at bounding box center [66, 156] width 60 height 43
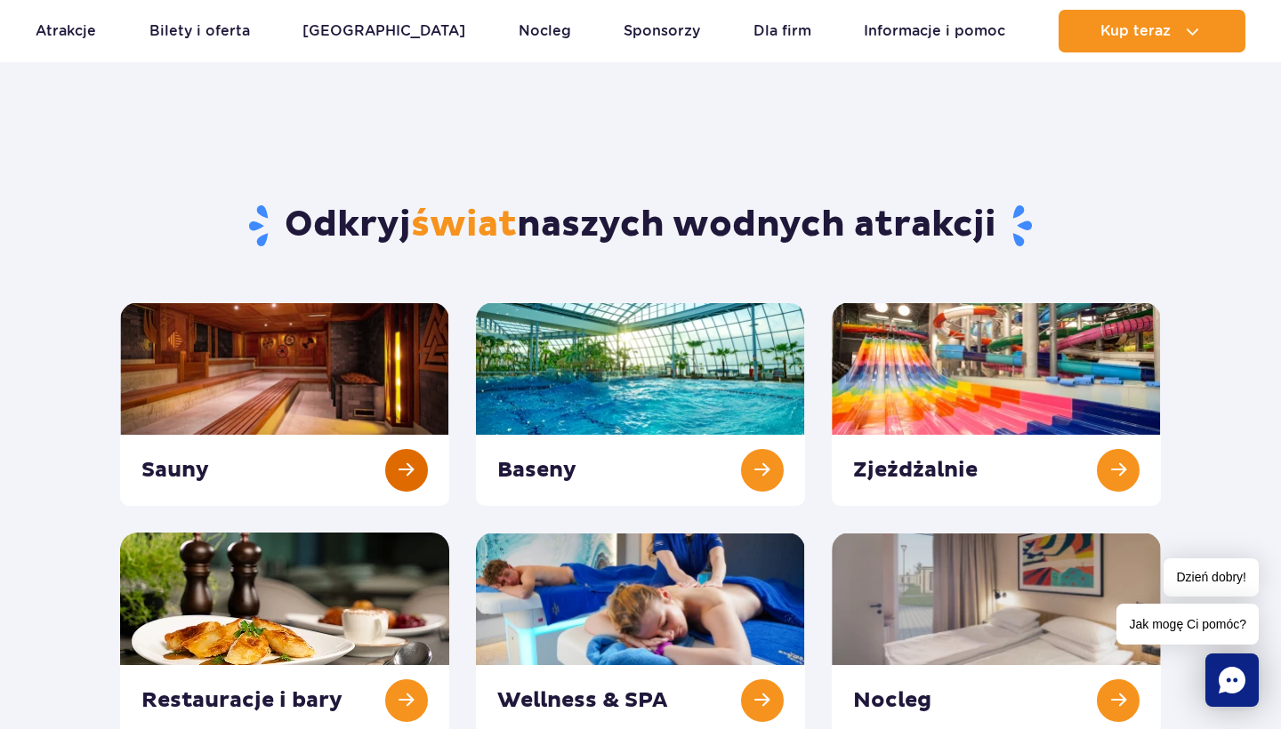
scroll to position [40, 0]
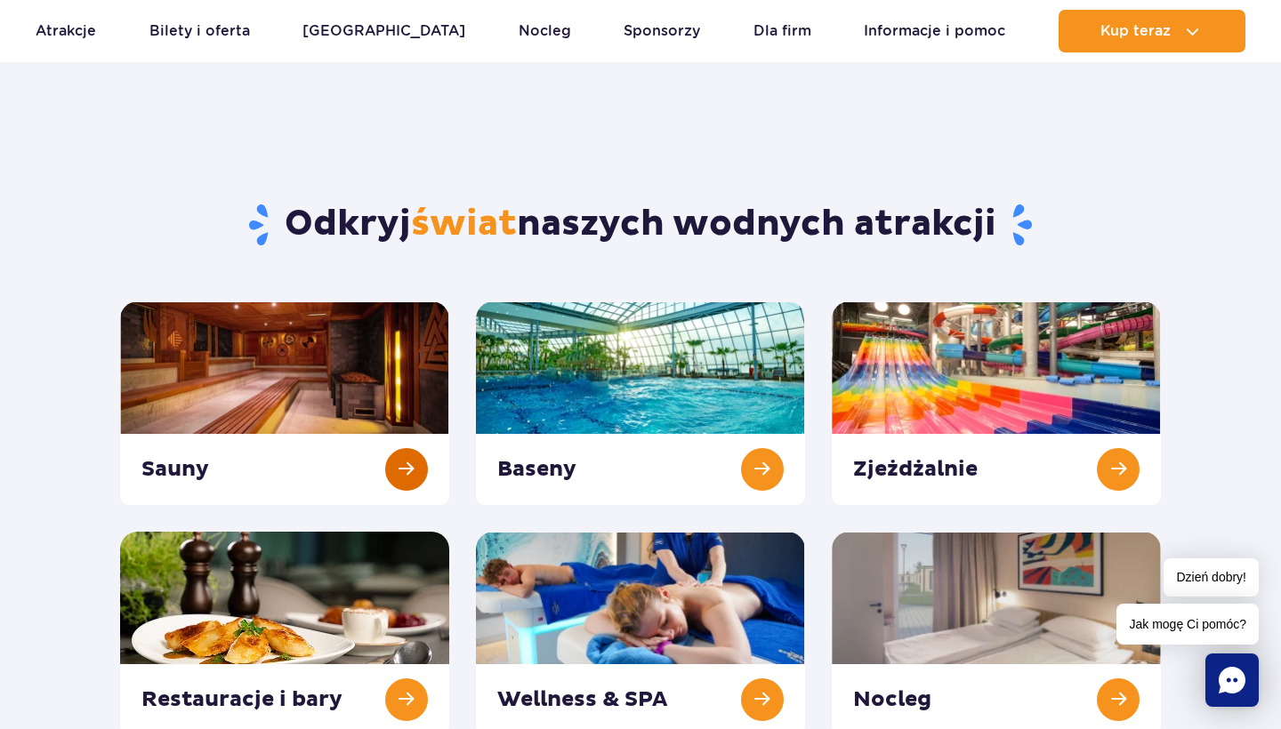
click at [270, 340] on link at bounding box center [284, 404] width 329 height 204
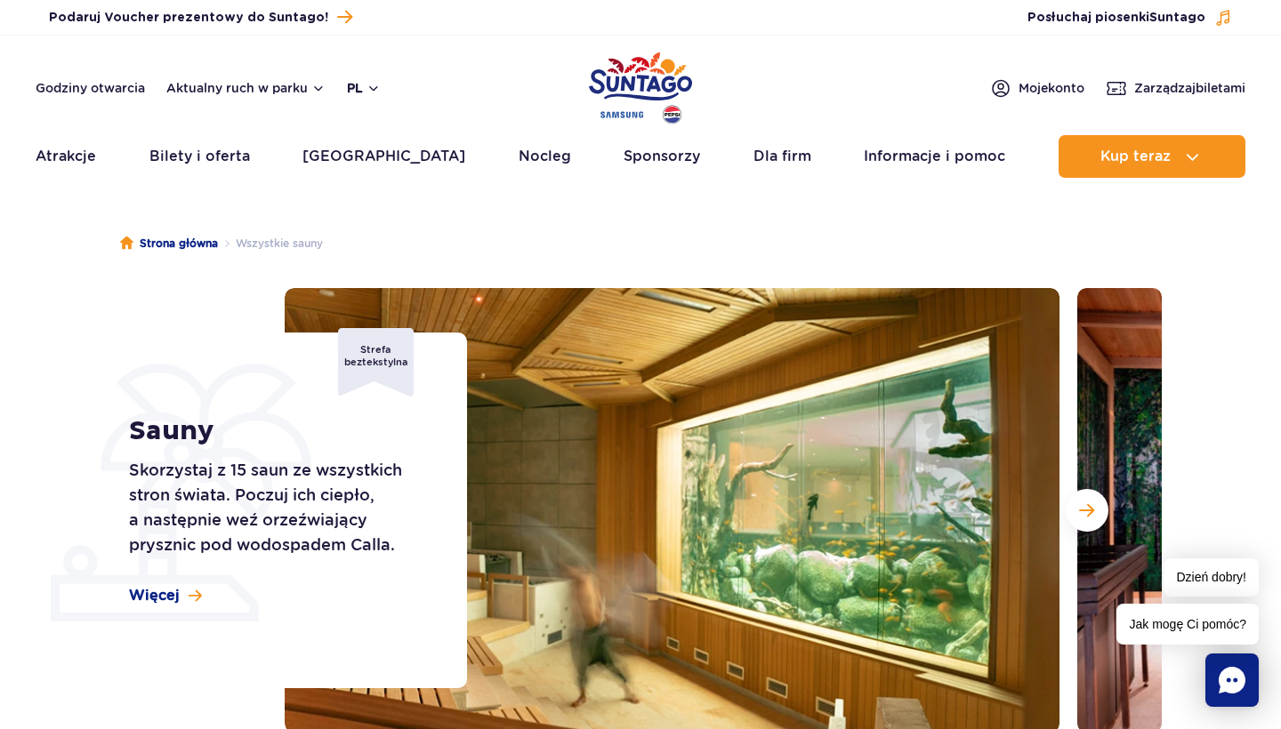
click at [371, 87] on button "pl" at bounding box center [364, 88] width 34 height 18
click at [380, 153] on ul "PL EN UA" at bounding box center [376, 163] width 55 height 82
click at [380, 161] on button "EN" at bounding box center [374, 163] width 51 height 18
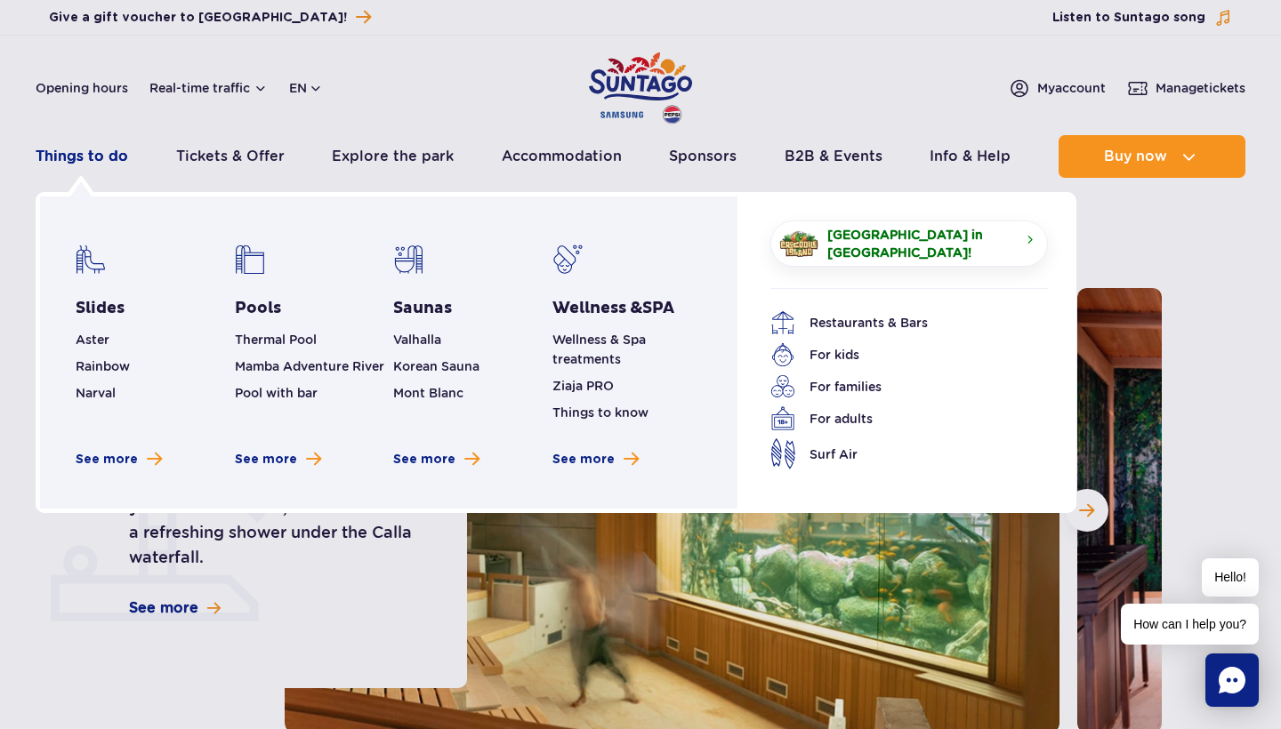
click at [98, 149] on link "Things to do" at bounding box center [82, 156] width 93 height 43
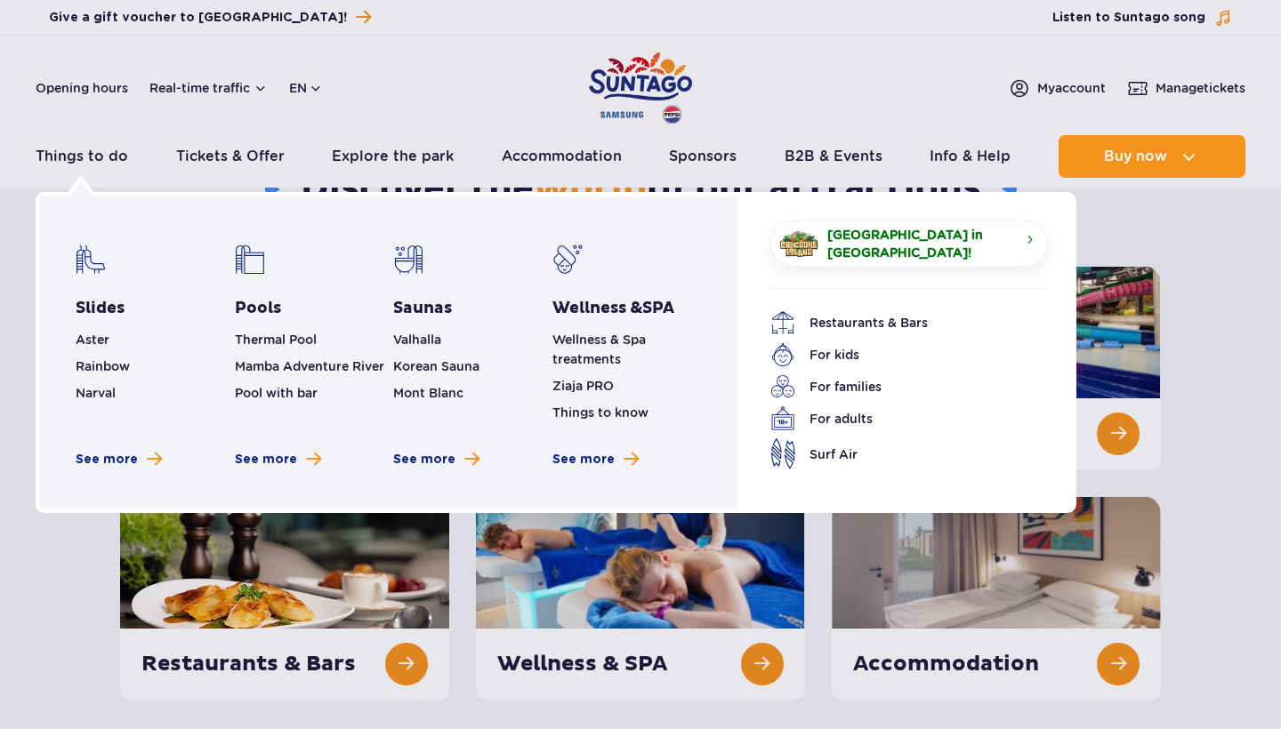
scroll to position [102, 0]
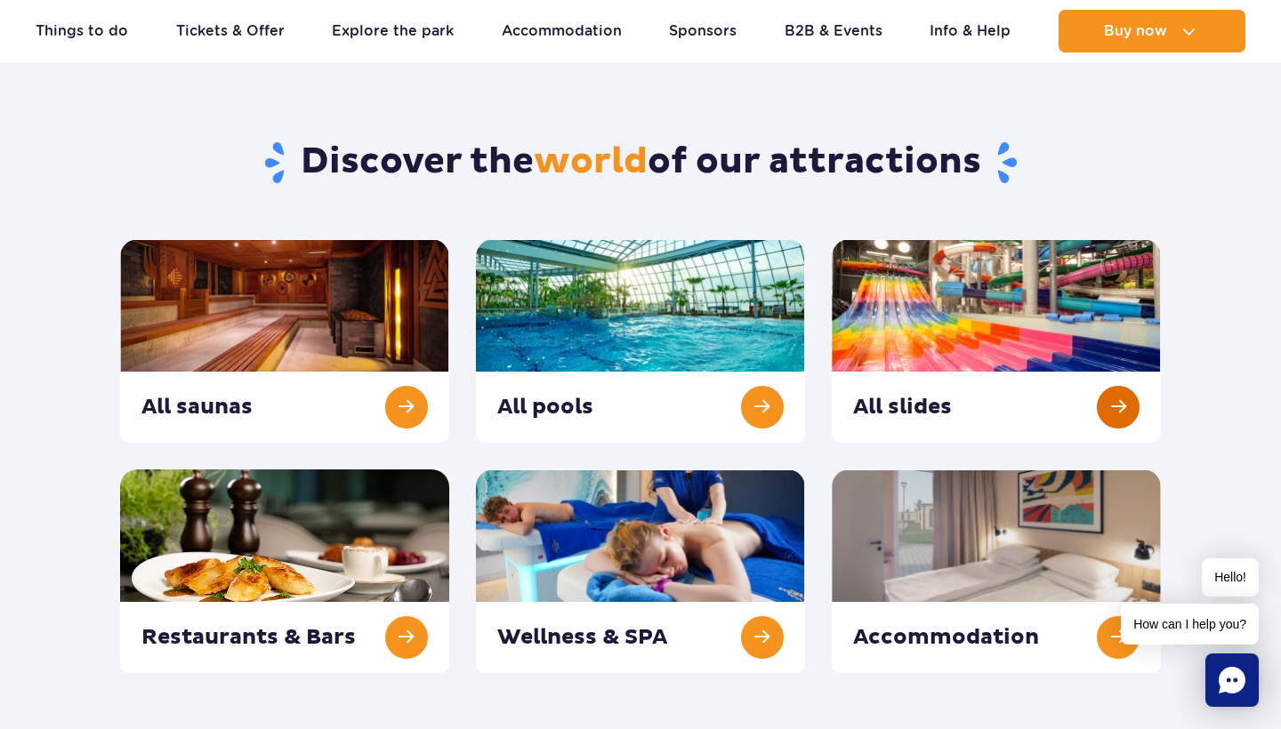
click at [952, 283] on link at bounding box center [996, 341] width 329 height 204
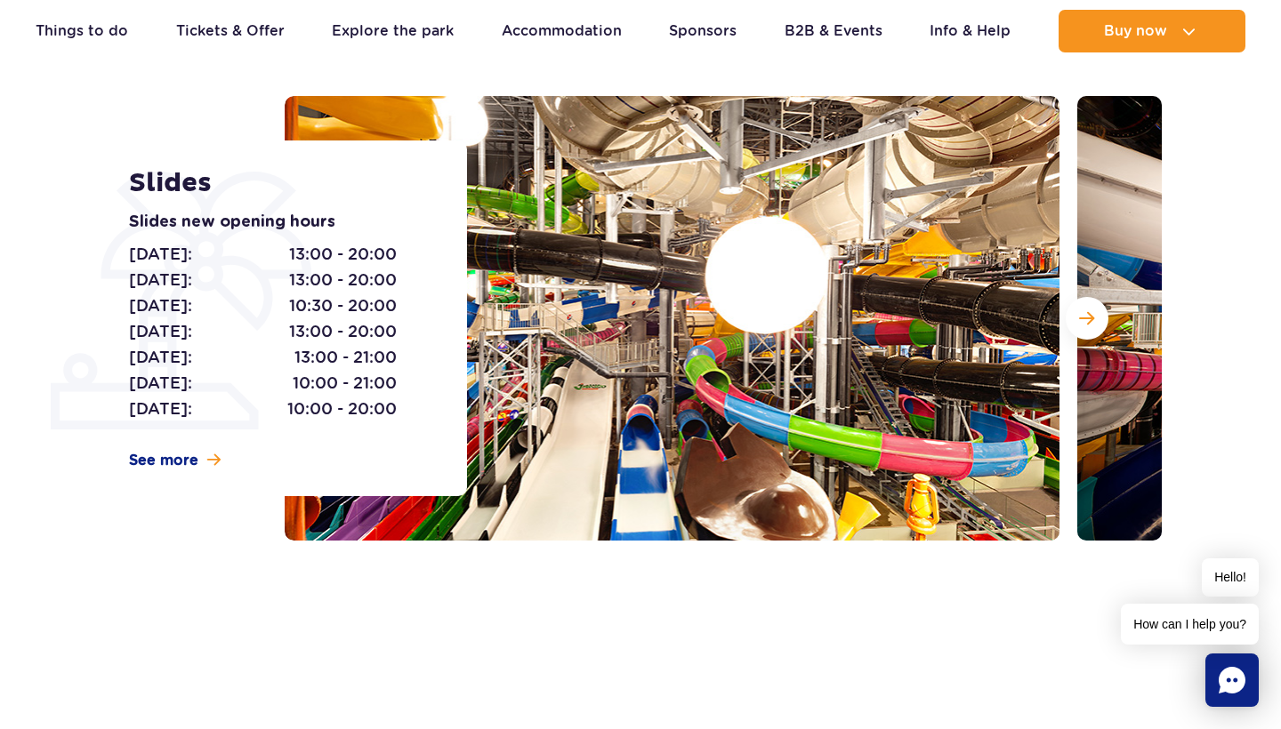
scroll to position [39, 0]
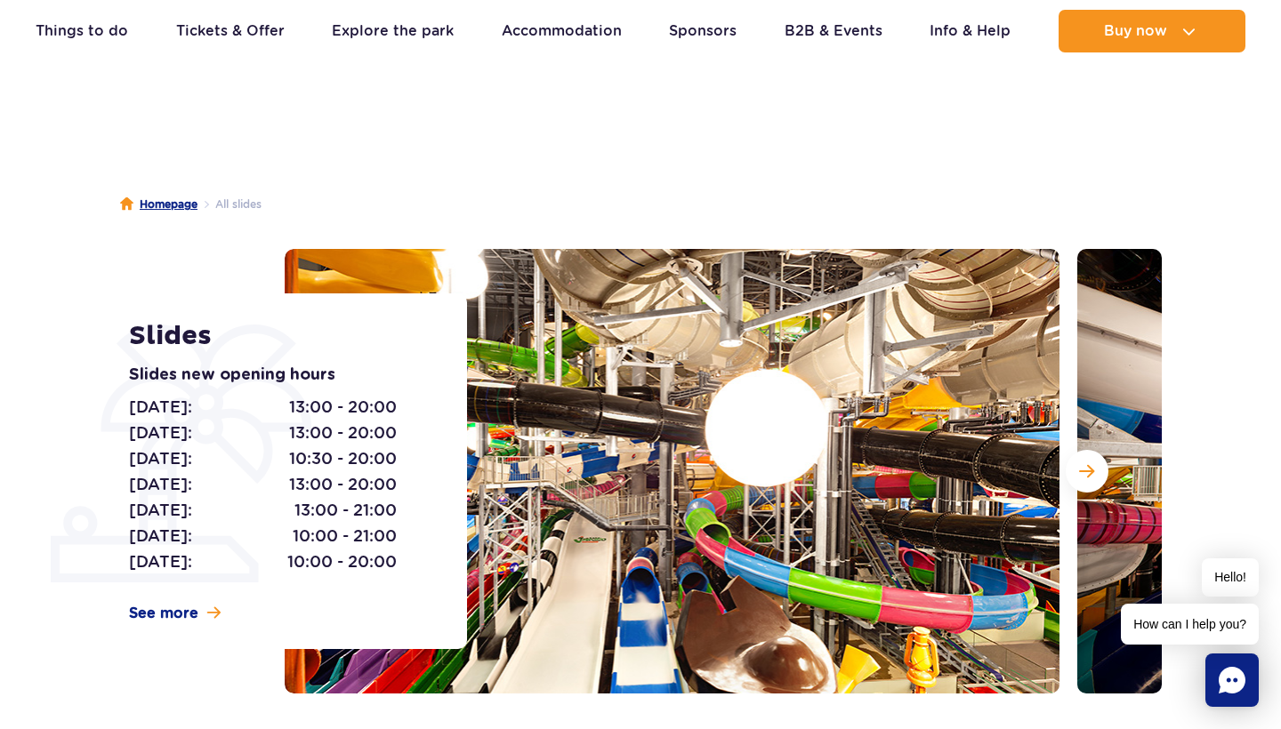
click at [171, 201] on link "Homepage" at bounding box center [158, 205] width 77 height 18
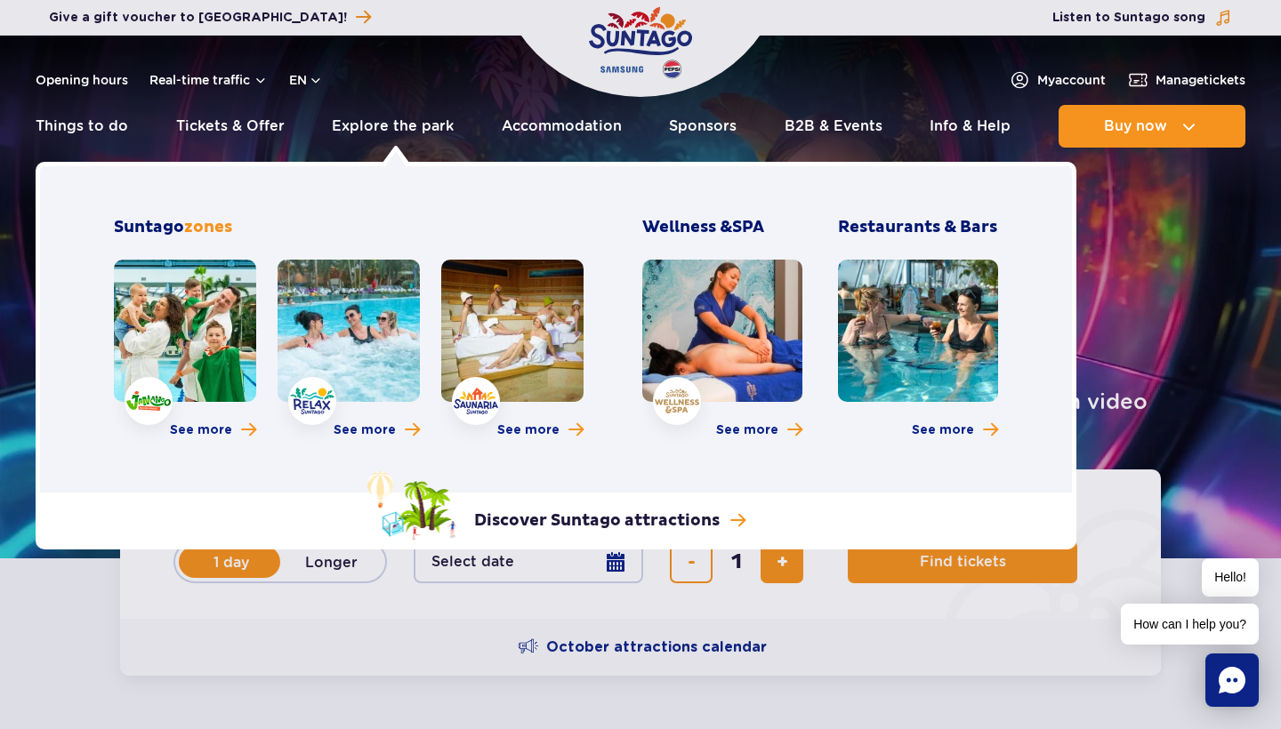
click at [350, 286] on link at bounding box center [349, 331] width 142 height 142
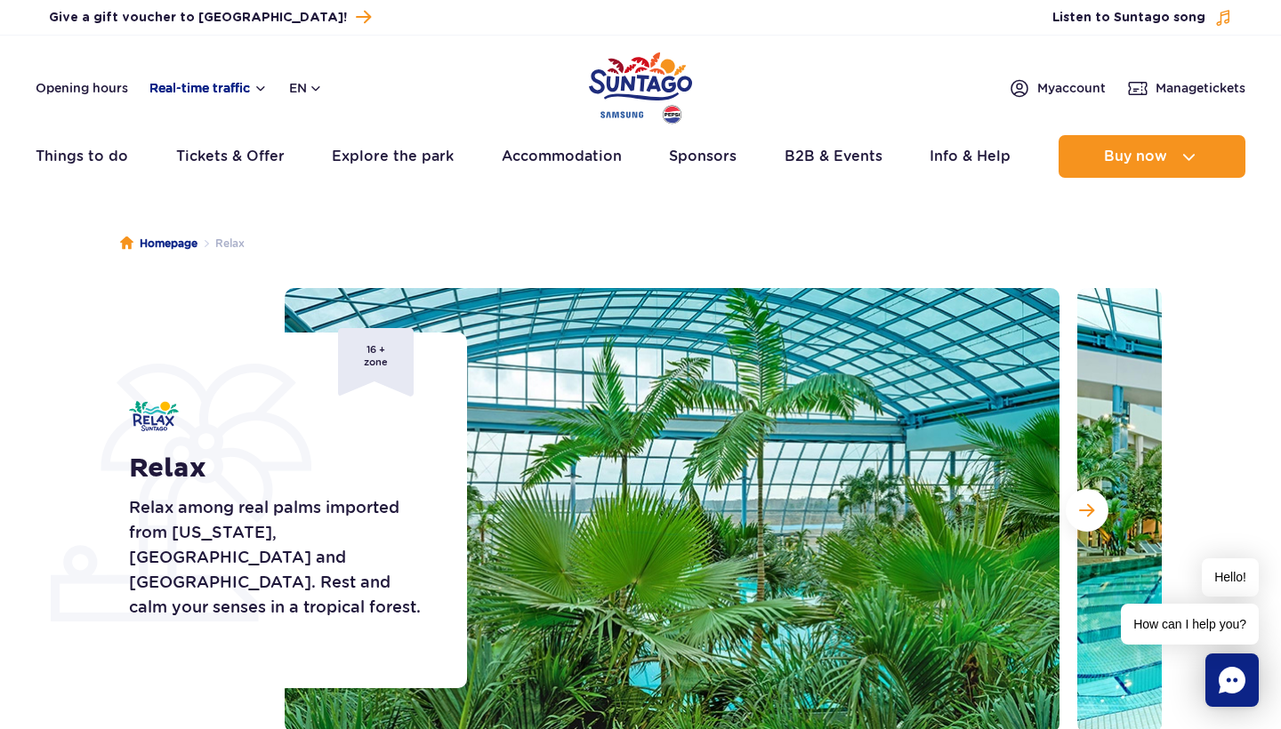
click at [219, 88] on button "Real-time traffic" at bounding box center [208, 88] width 118 height 14
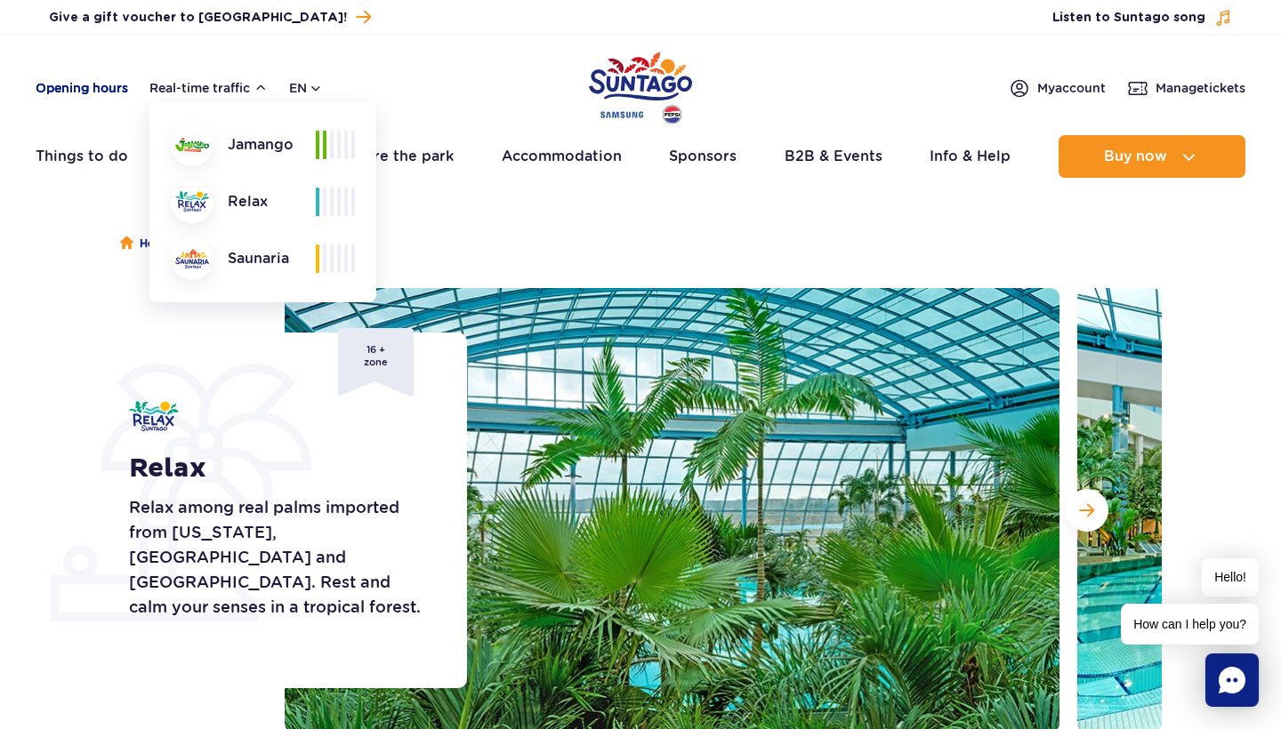
click at [91, 90] on link "Opening hours" at bounding box center [82, 88] width 93 height 18
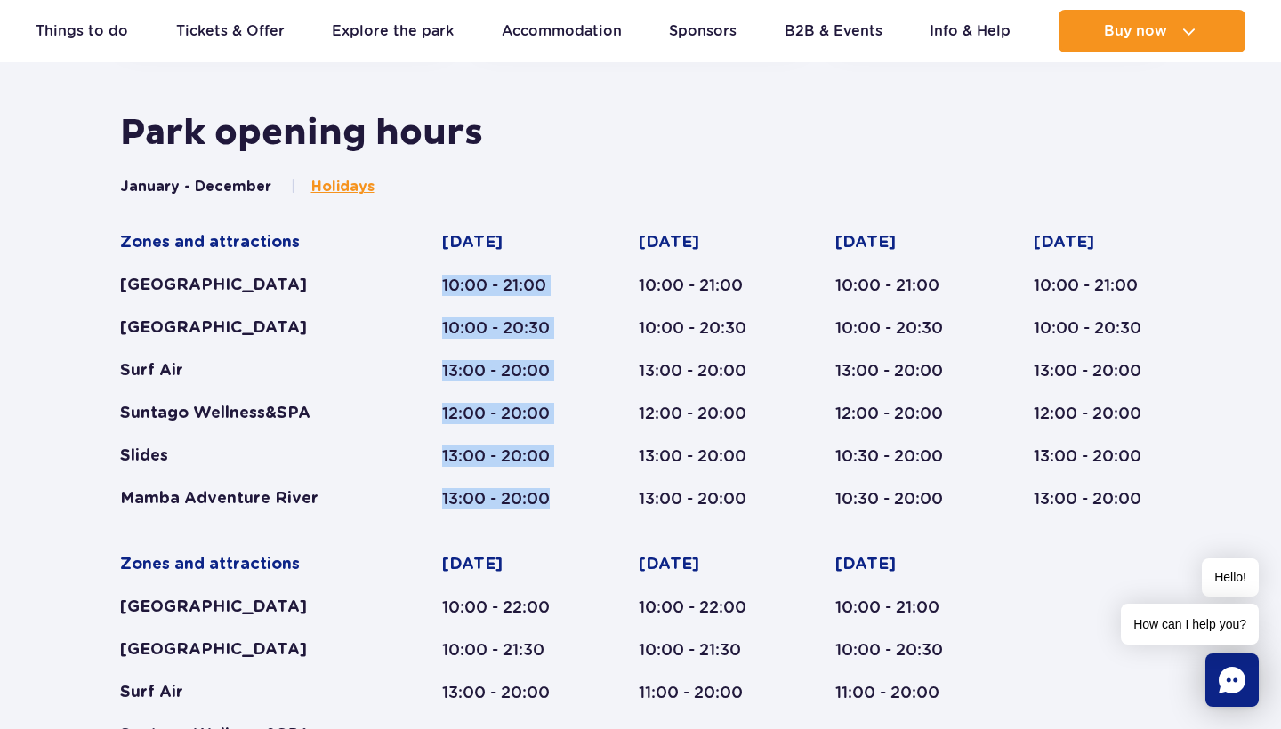
drag, startPoint x: 442, startPoint y: 278, endPoint x: 503, endPoint y: 519, distance: 248.5
click at [503, 519] on div "Zones and attractions [GEOGRAPHIC_DATA] [GEOGRAPHIC_DATA] Surf Air Suntago Well…" at bounding box center [641, 531] width 1042 height 599
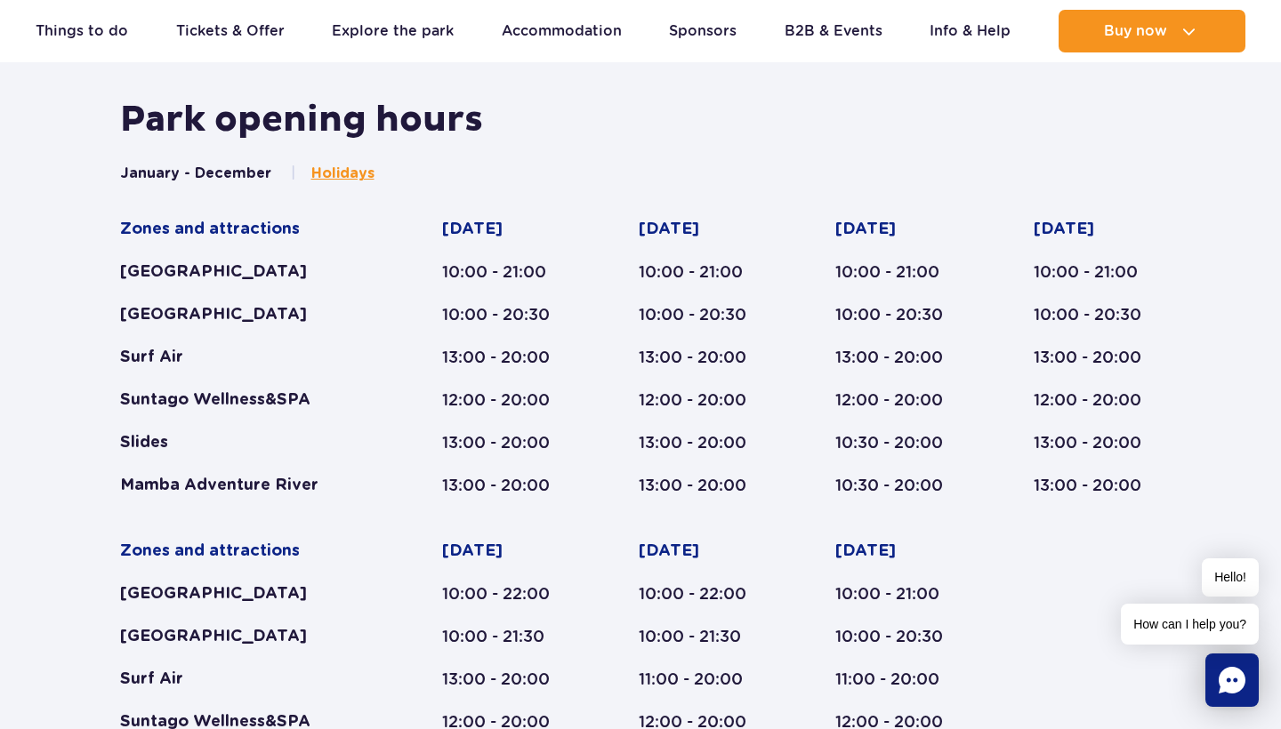
scroll to position [946, 0]
